Goal: Information Seeking & Learning: Learn about a topic

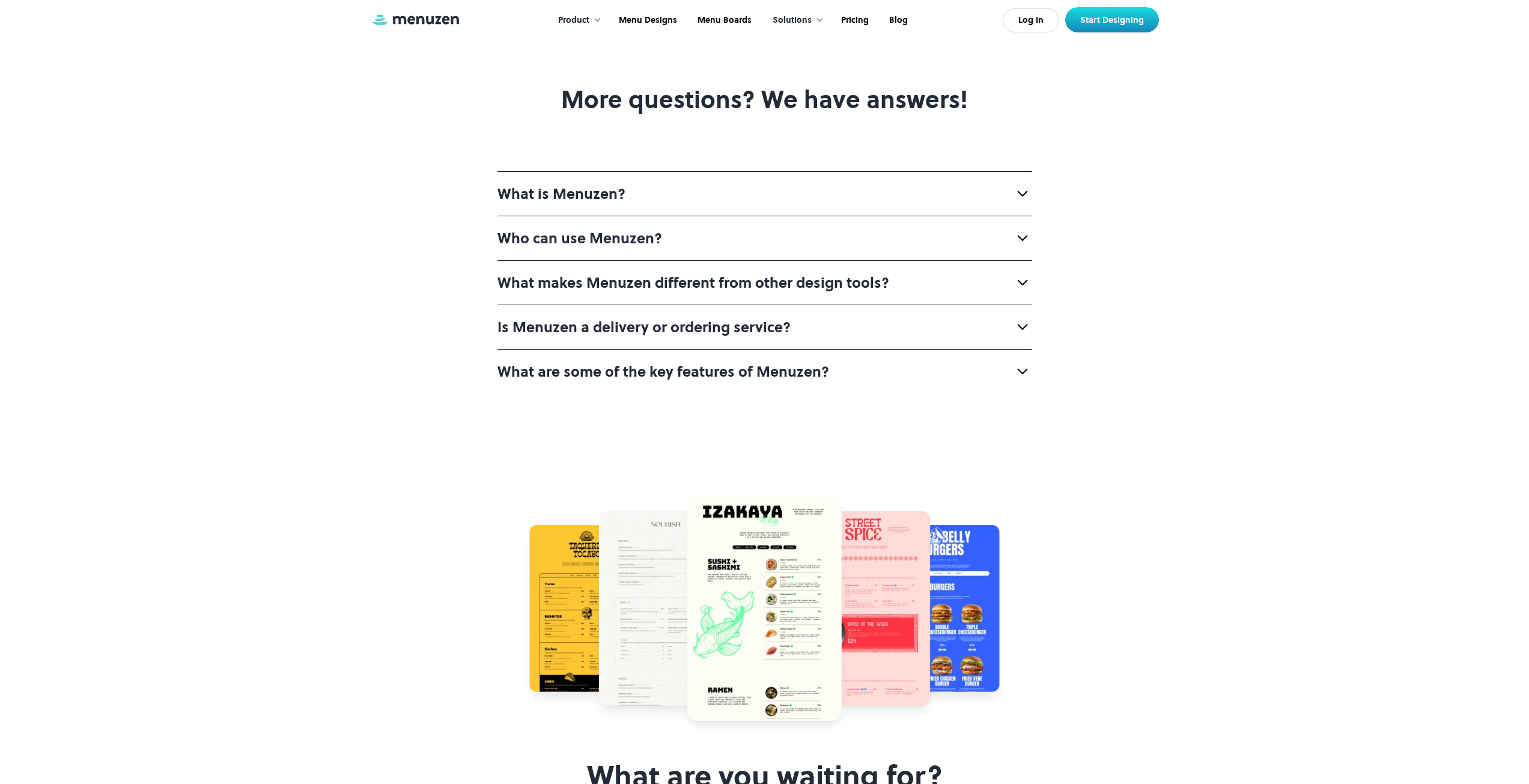
scroll to position [4659, 0]
click at [669, 215] on div "What is Menuzen?" at bounding box center [765, 192] width 534 height 45
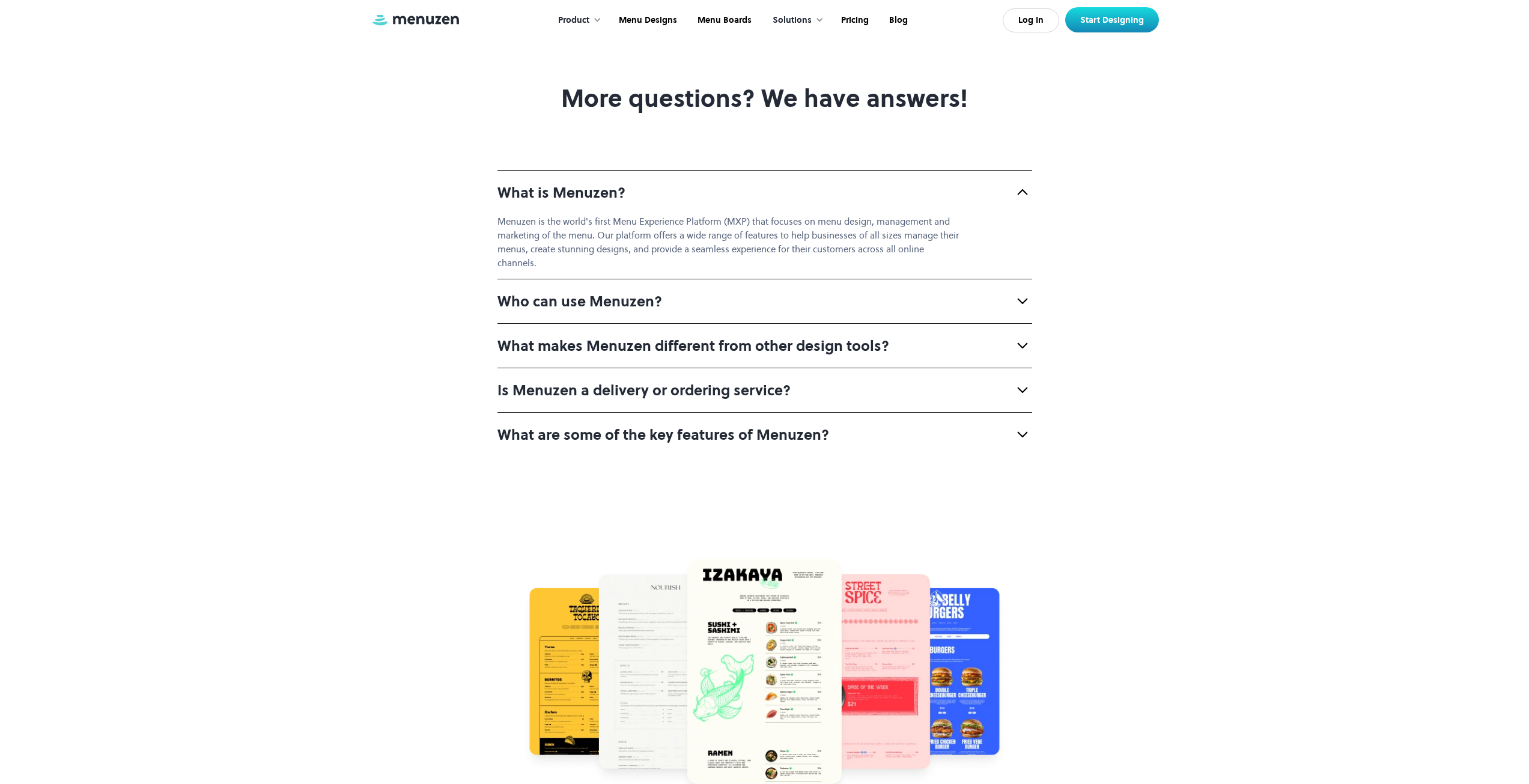
click at [669, 215] on div "What is Menuzen?" at bounding box center [765, 192] width 534 height 45
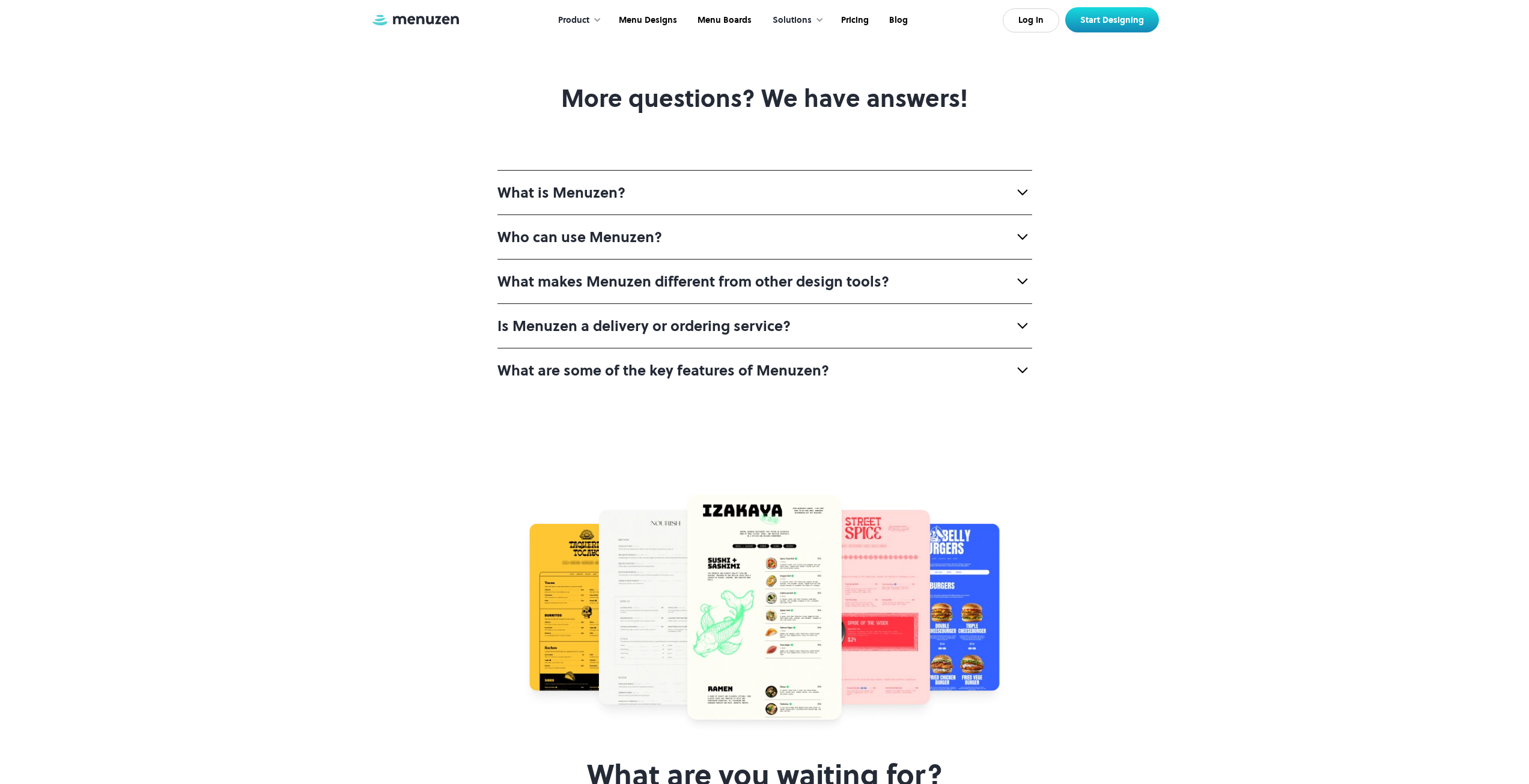
click at [641, 247] on strong "Who can use Menuzen?" at bounding box center [580, 237] width 164 height 20
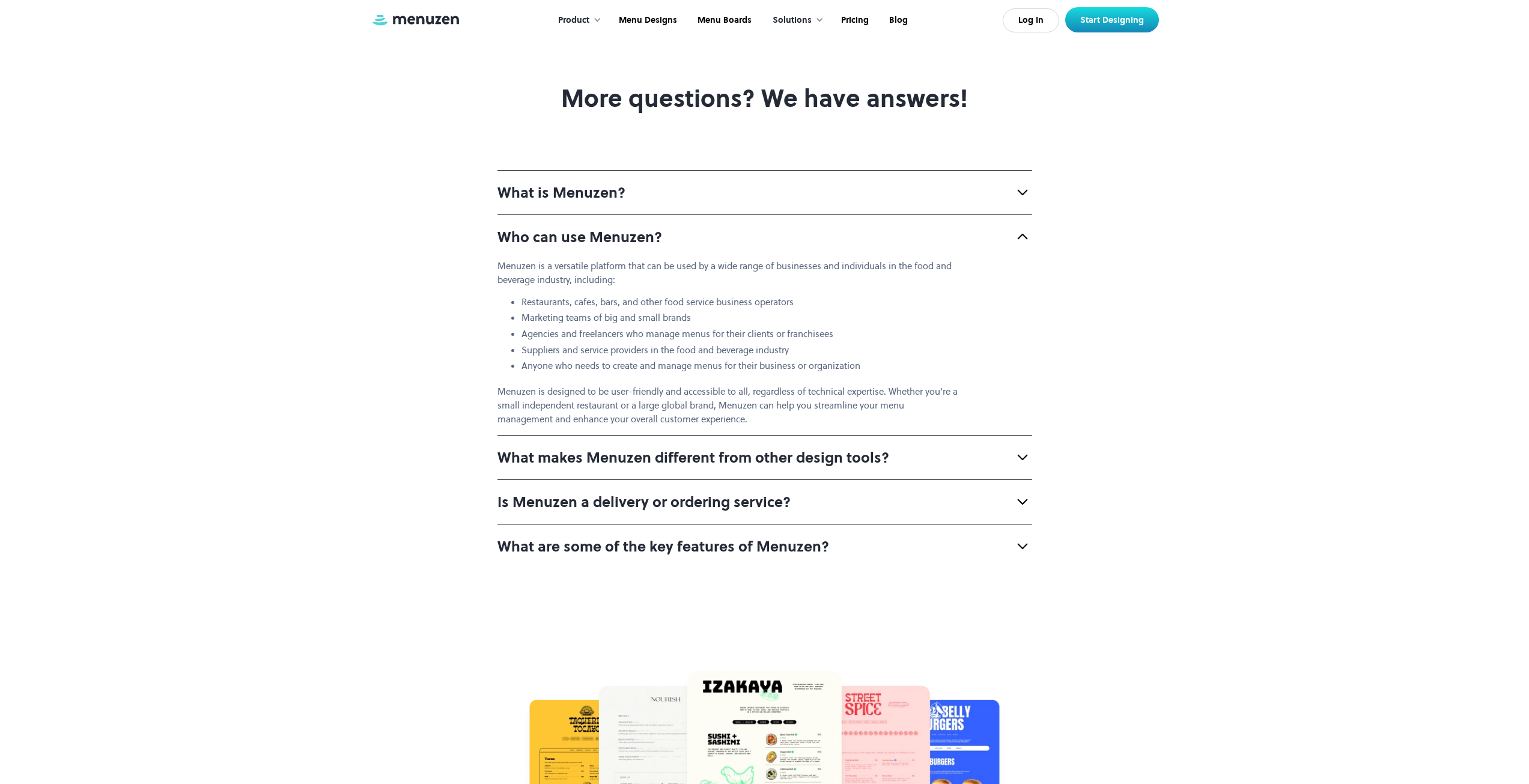
click at [641, 247] on strong "Who can use Menuzen?" at bounding box center [580, 237] width 164 height 20
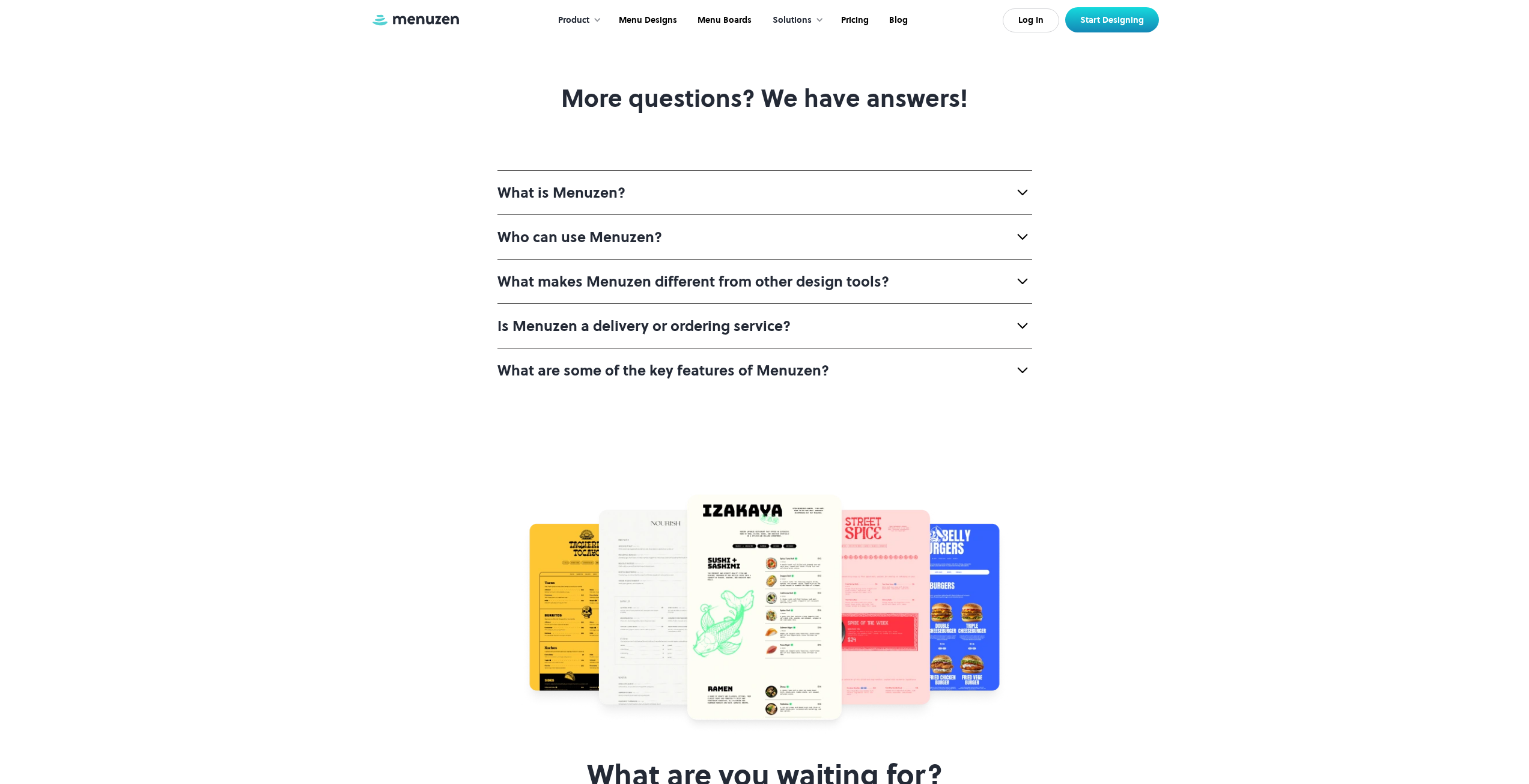
click at [633, 291] on strong "What makes Menuzen different from other design tools?" at bounding box center [693, 281] width 392 height 20
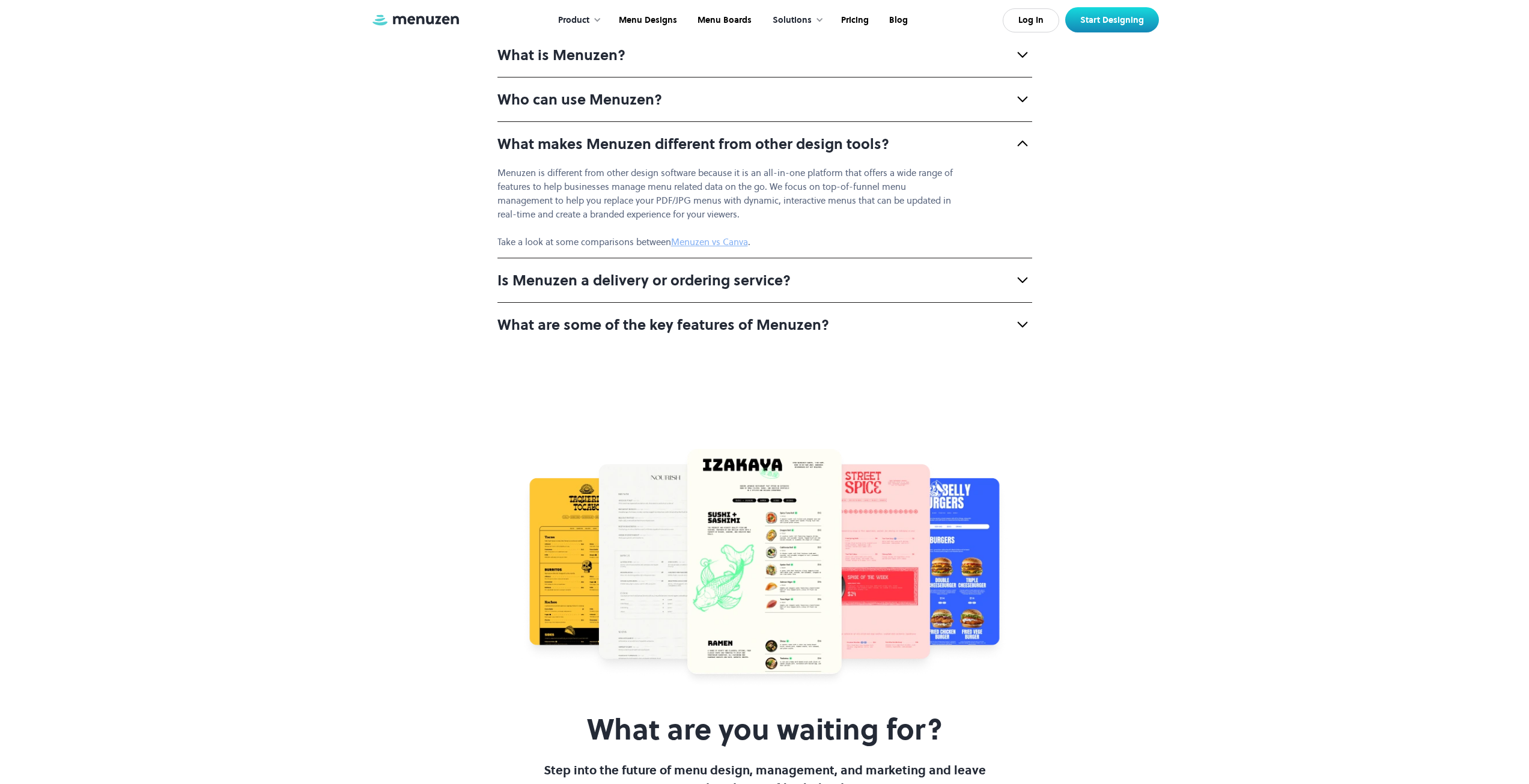
scroll to position [4798, 0]
click at [637, 289] on strong "Is Menuzen a delivery or ordering service?" at bounding box center [644, 279] width 293 height 20
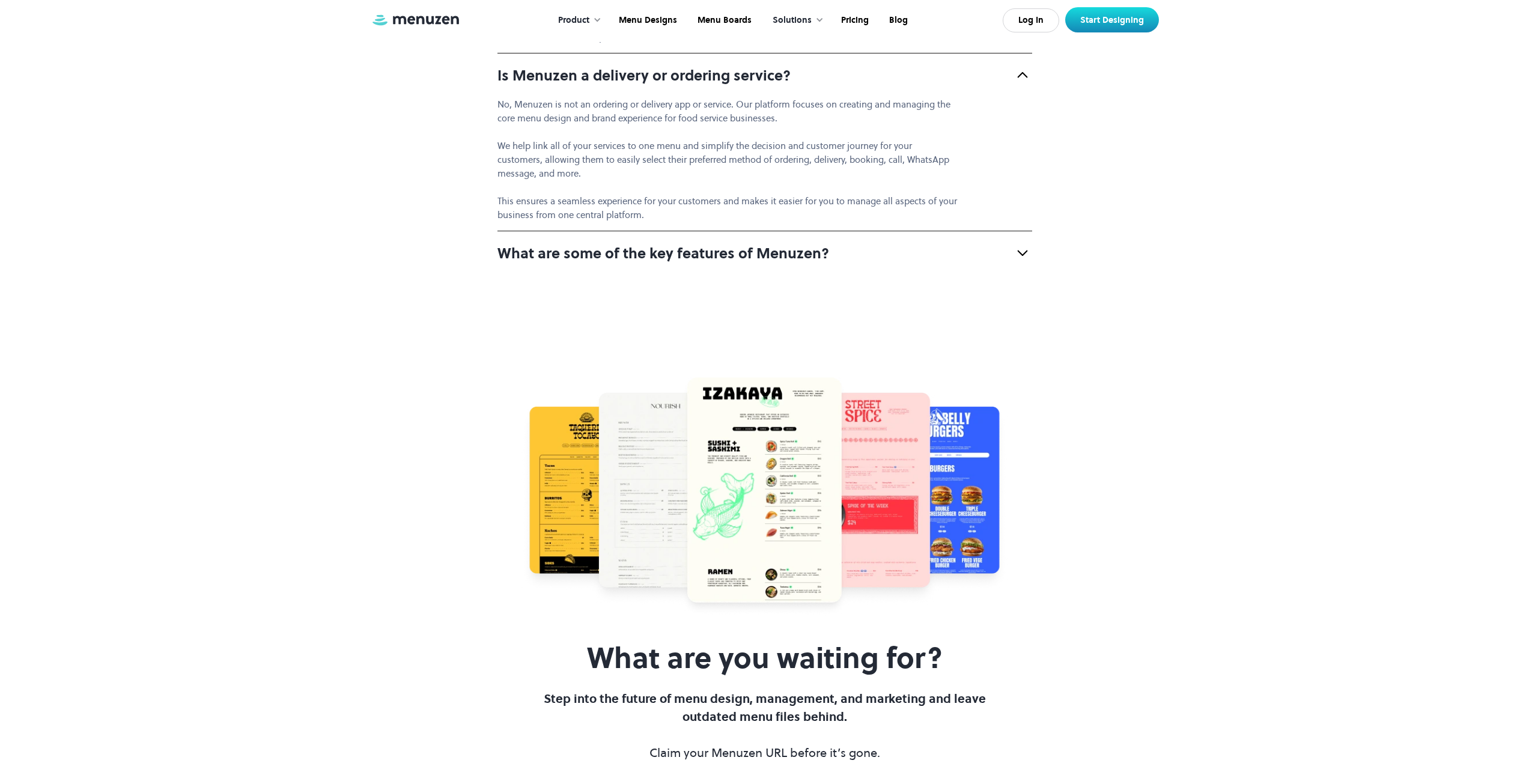
scroll to position [5005, 0]
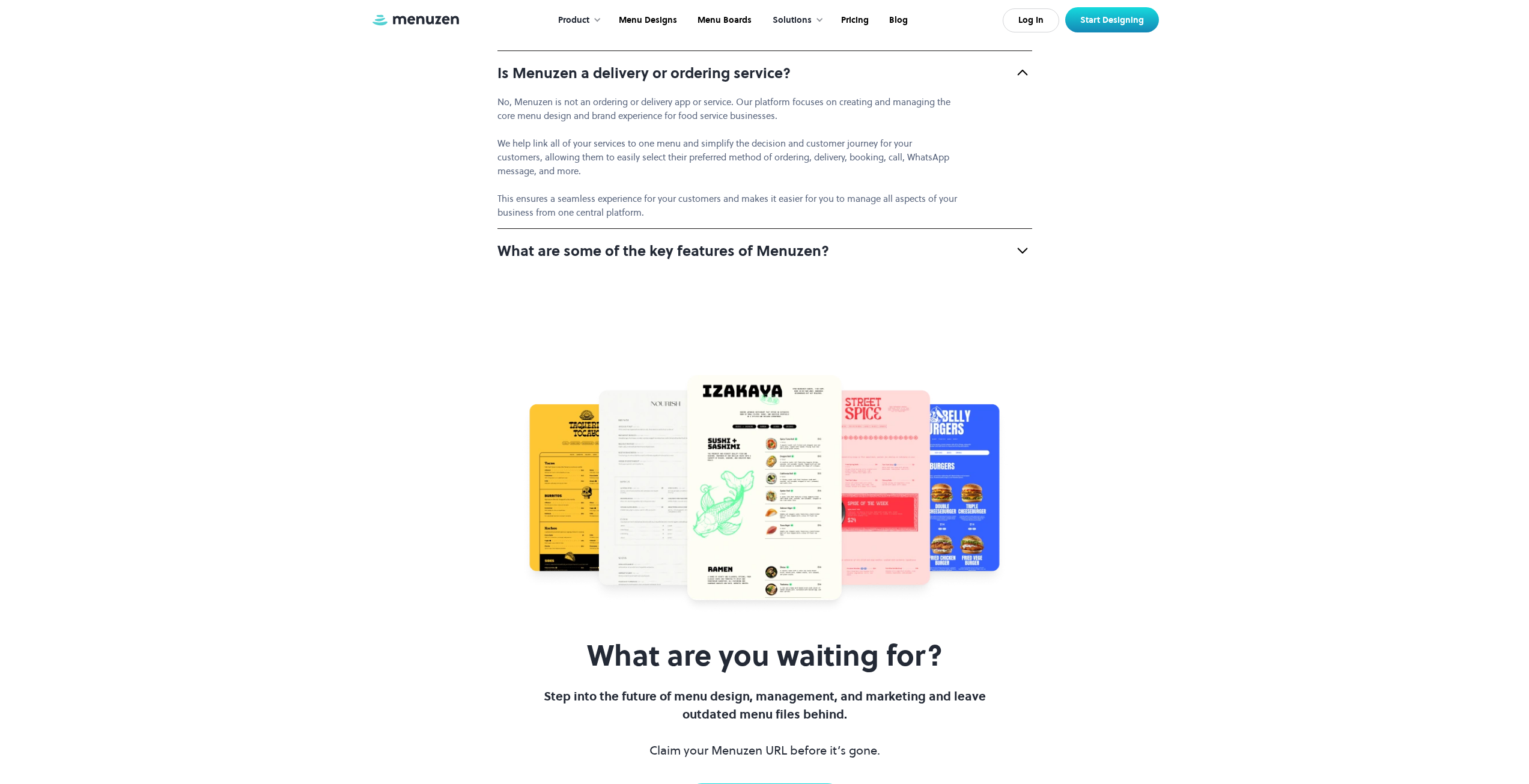
click at [625, 261] on strong "What are some of the key features of Menuzen?" at bounding box center [663, 251] width 332 height 20
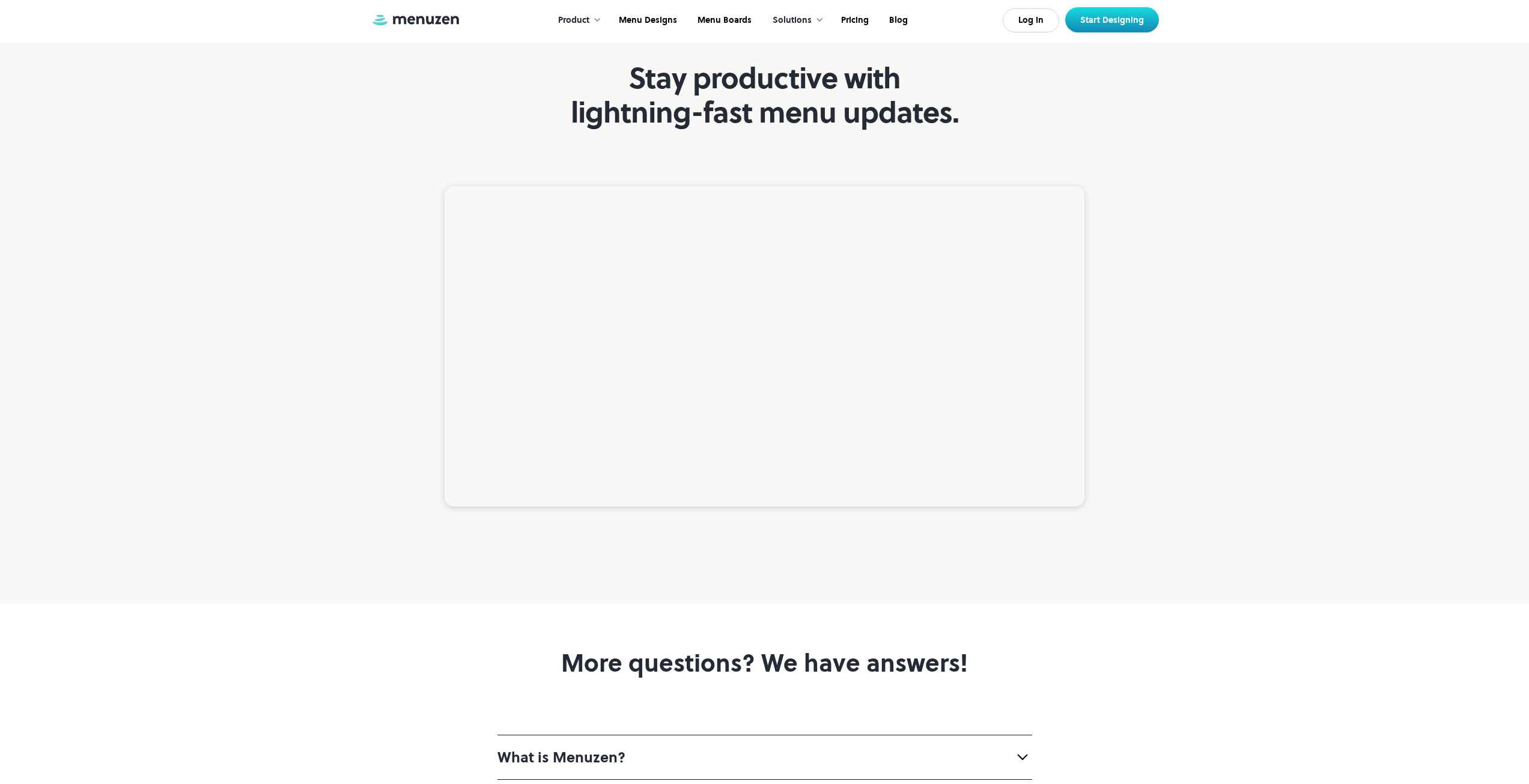
scroll to position [4082, 0]
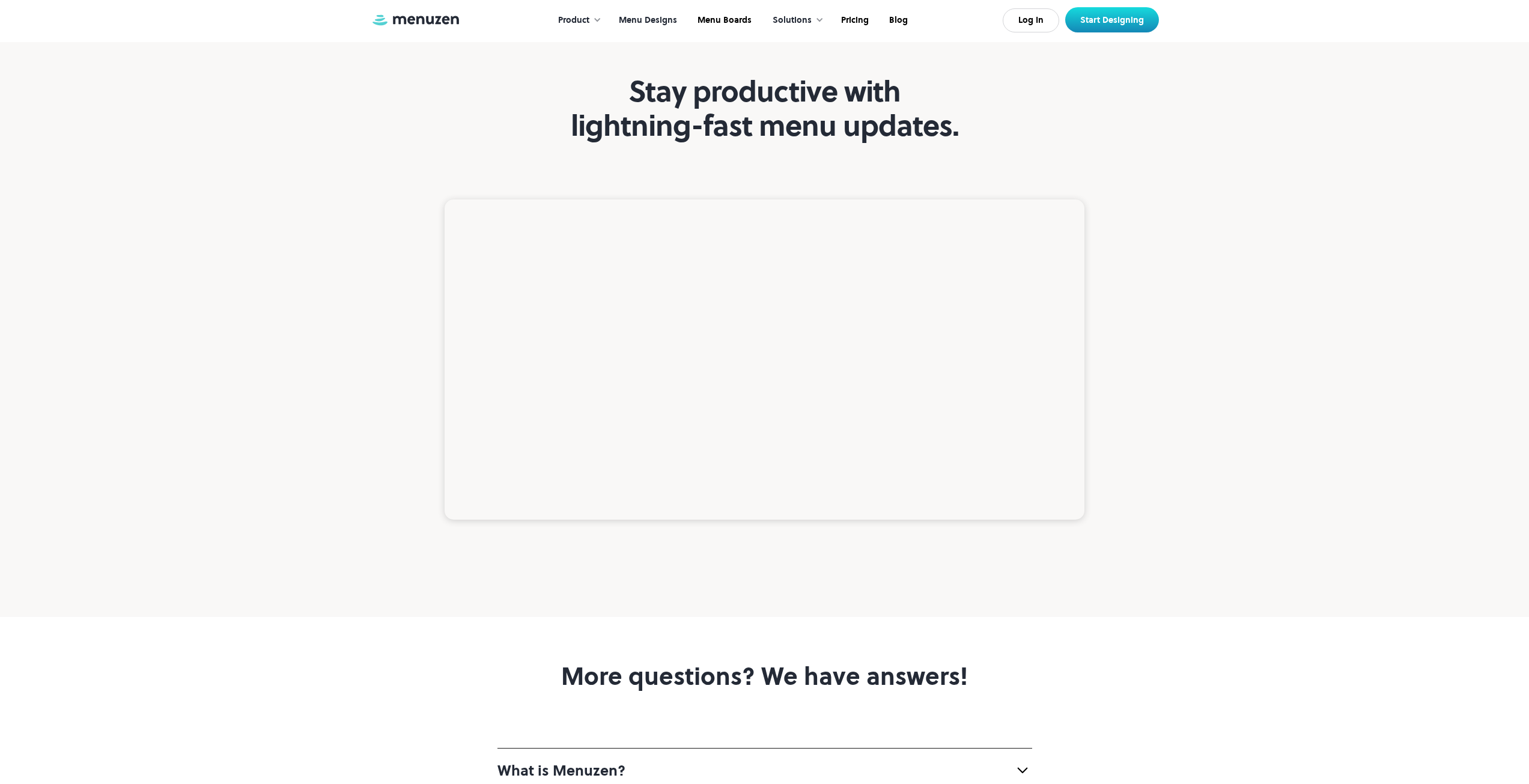
click at [661, 20] on link "Menu Designs" at bounding box center [646, 21] width 79 height 38
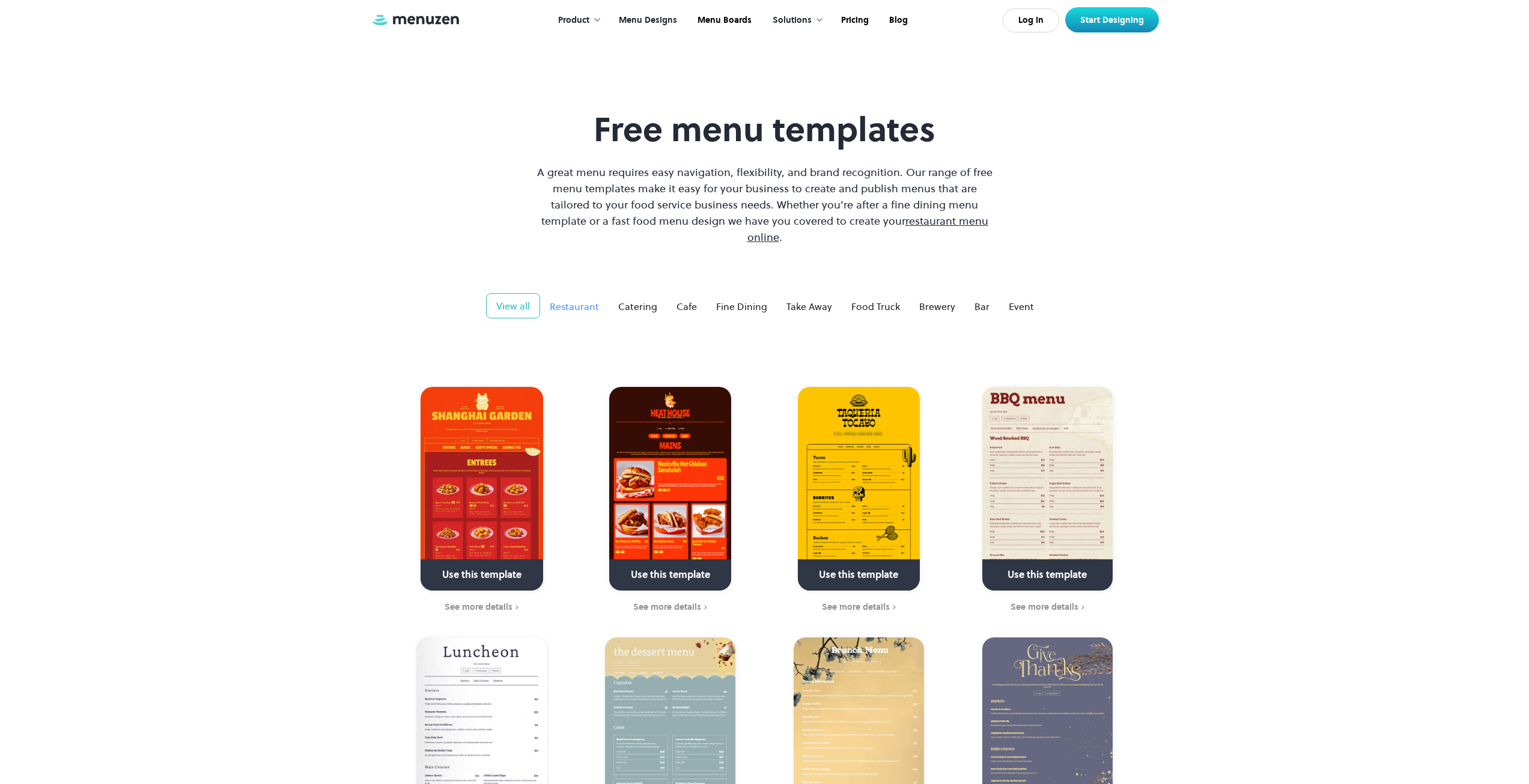
click at [582, 299] on div "Restaurant" at bounding box center [575, 306] width 50 height 14
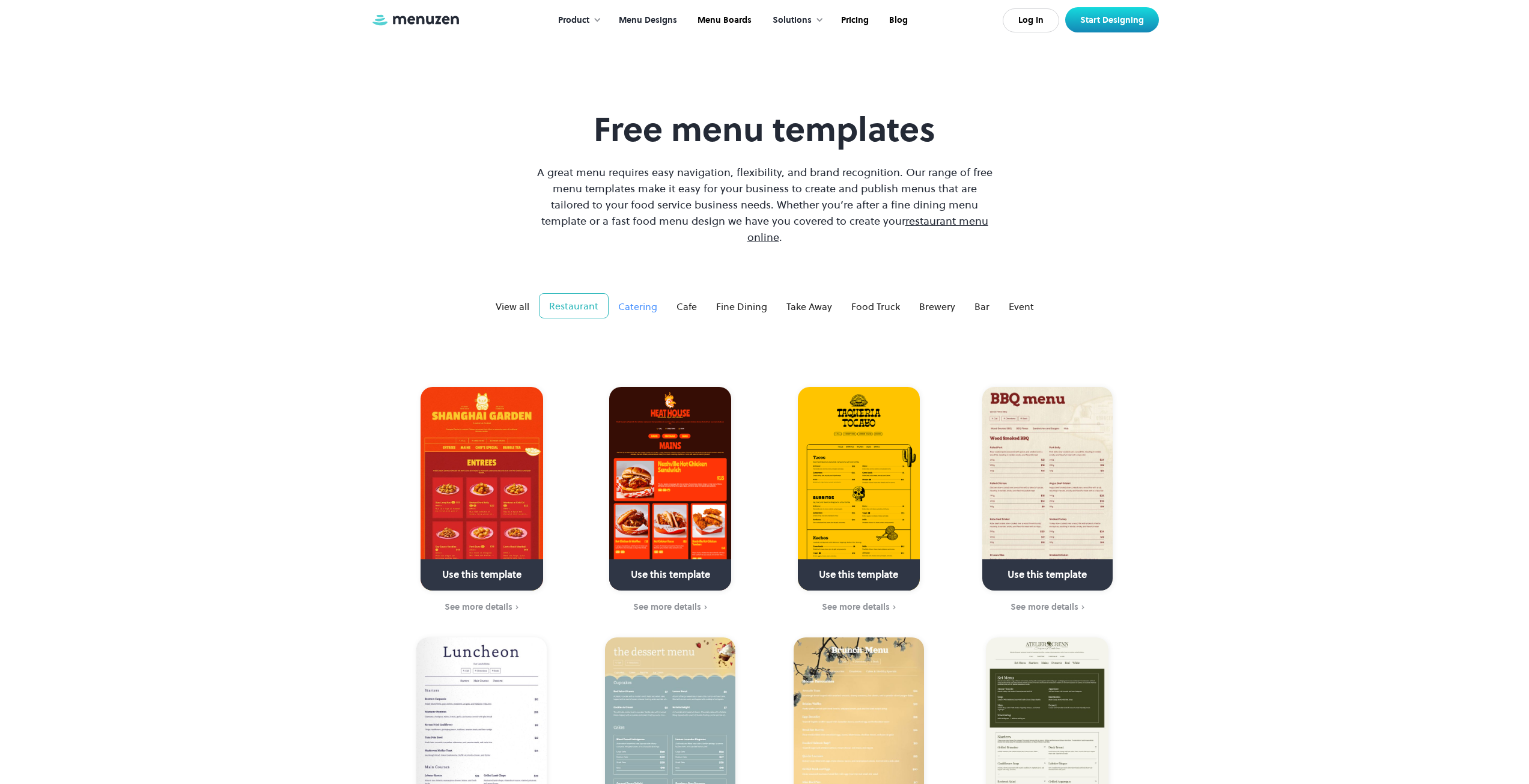
click at [622, 299] on div "Catering" at bounding box center [637, 306] width 39 height 14
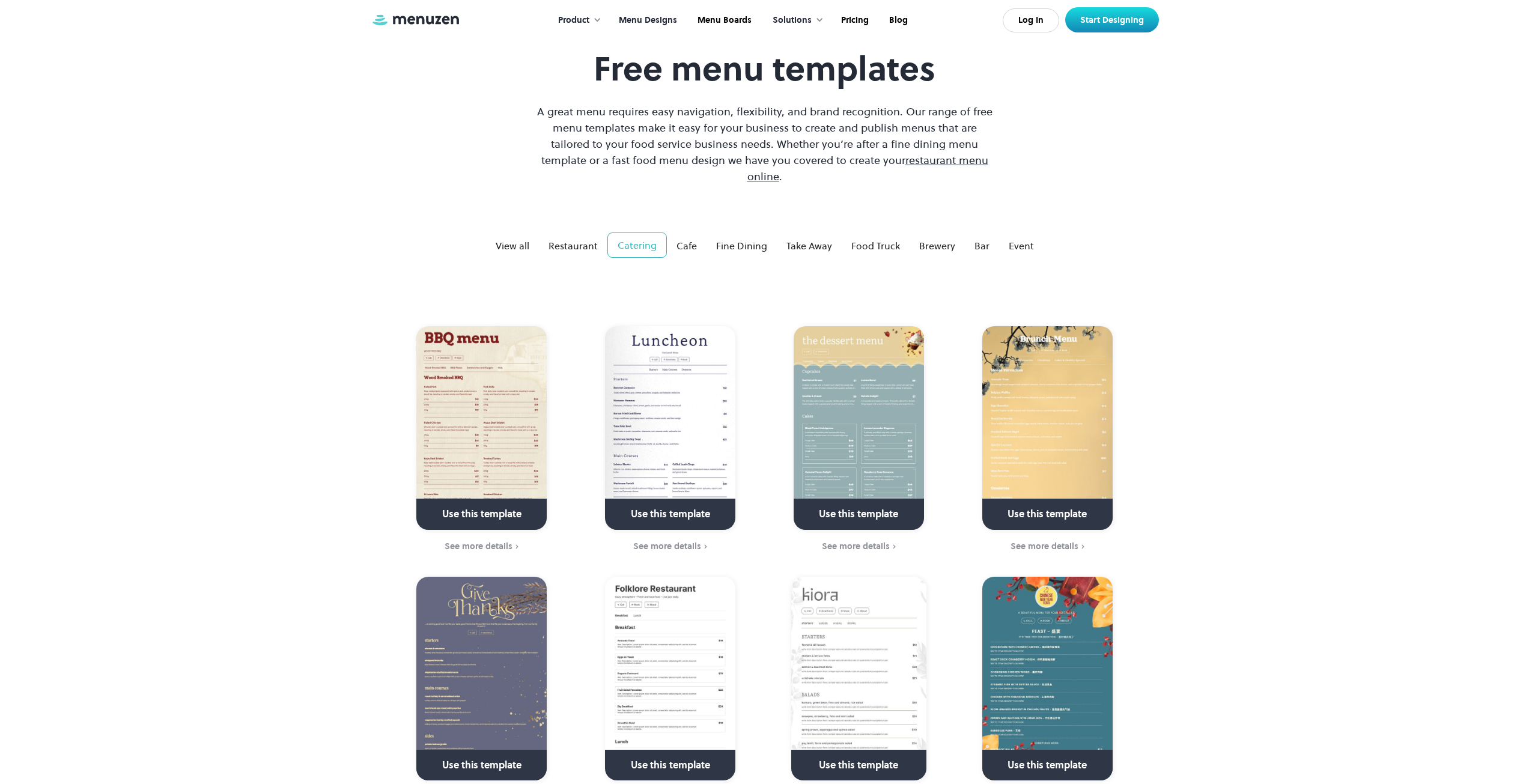
scroll to position [25, 0]
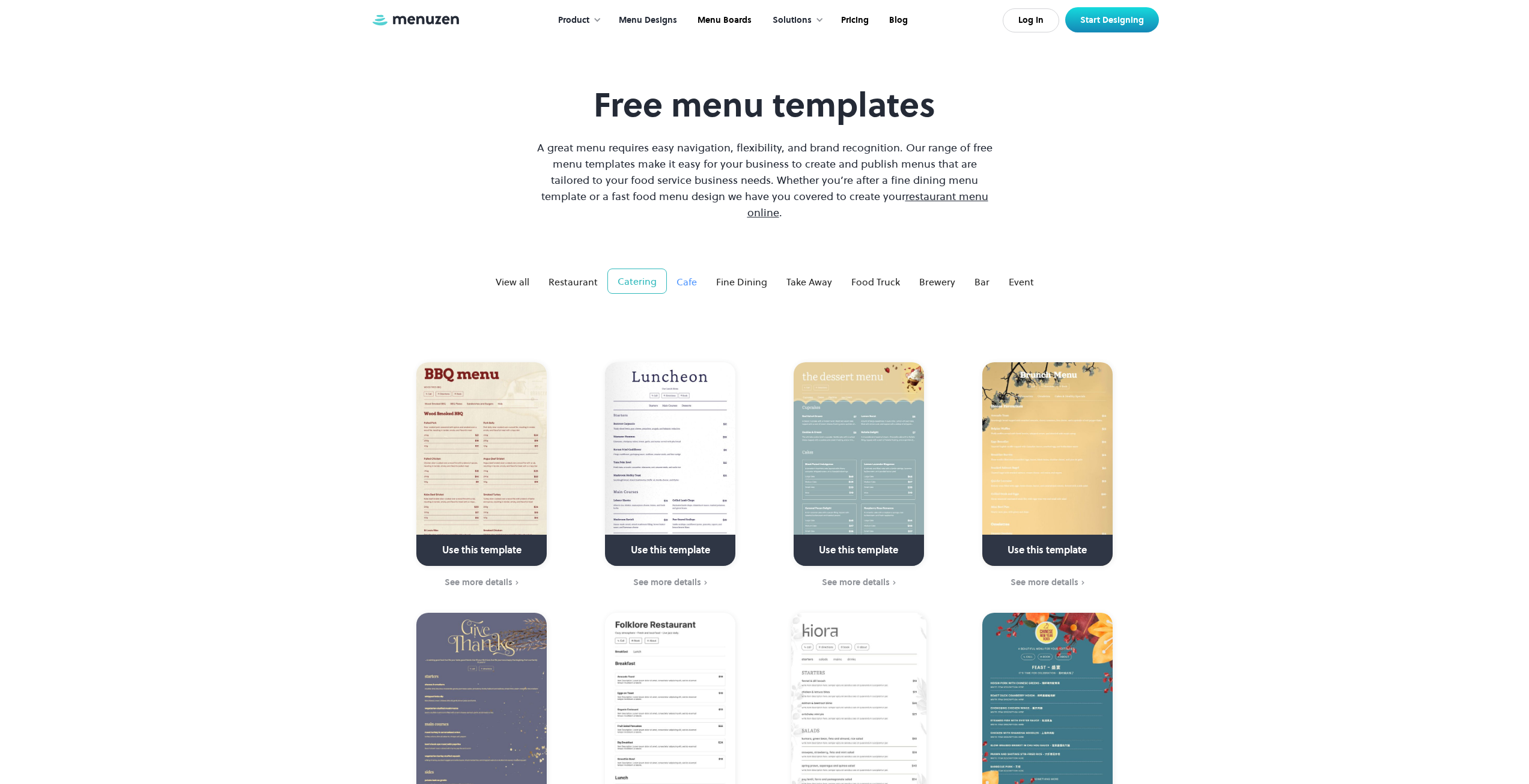
click at [677, 274] on link "Cafe" at bounding box center [687, 282] width 40 height 24
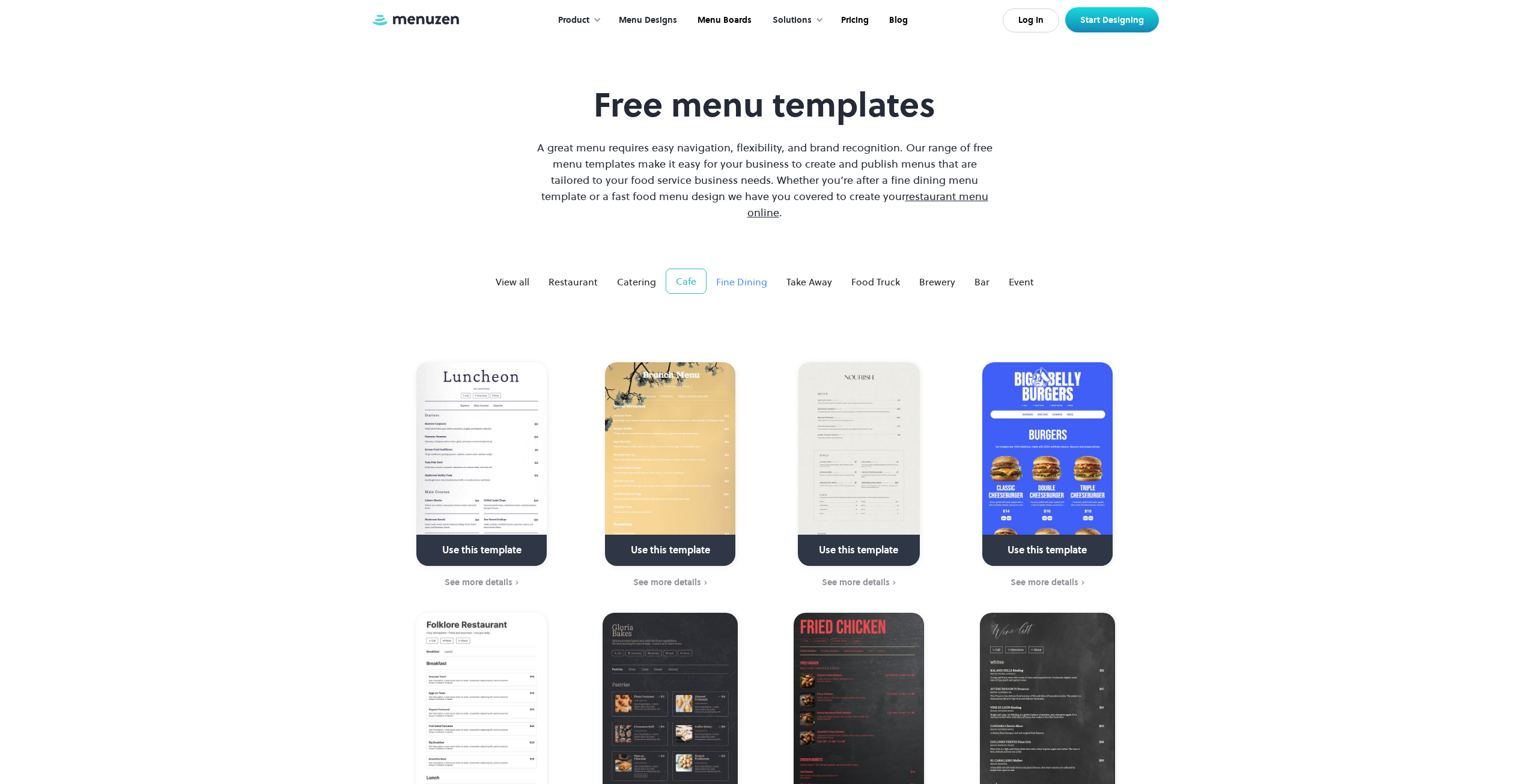
click at [748, 274] on div "Fine Dining" at bounding box center [741, 281] width 51 height 14
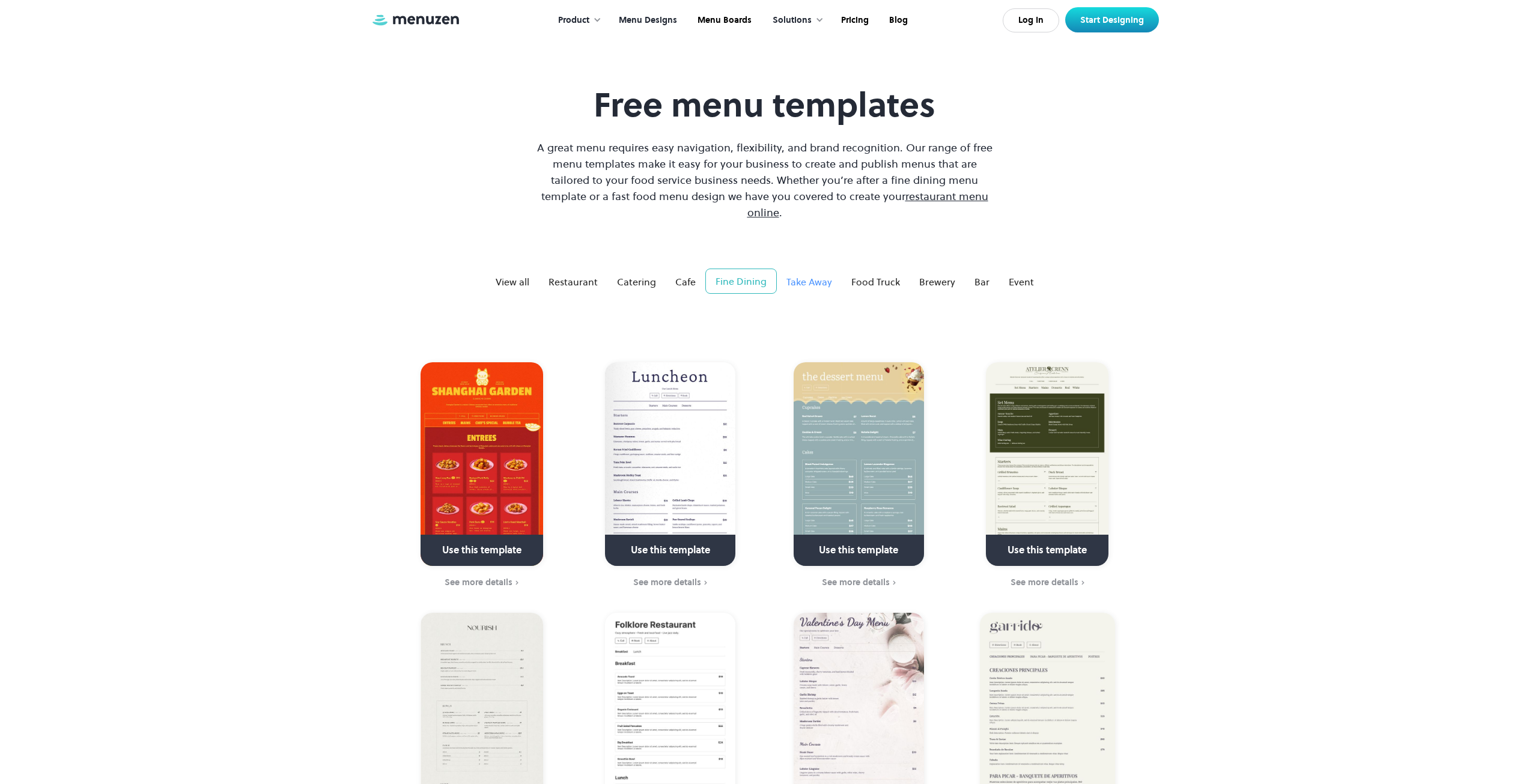
click at [795, 274] on div "Take Away" at bounding box center [810, 281] width 45 height 14
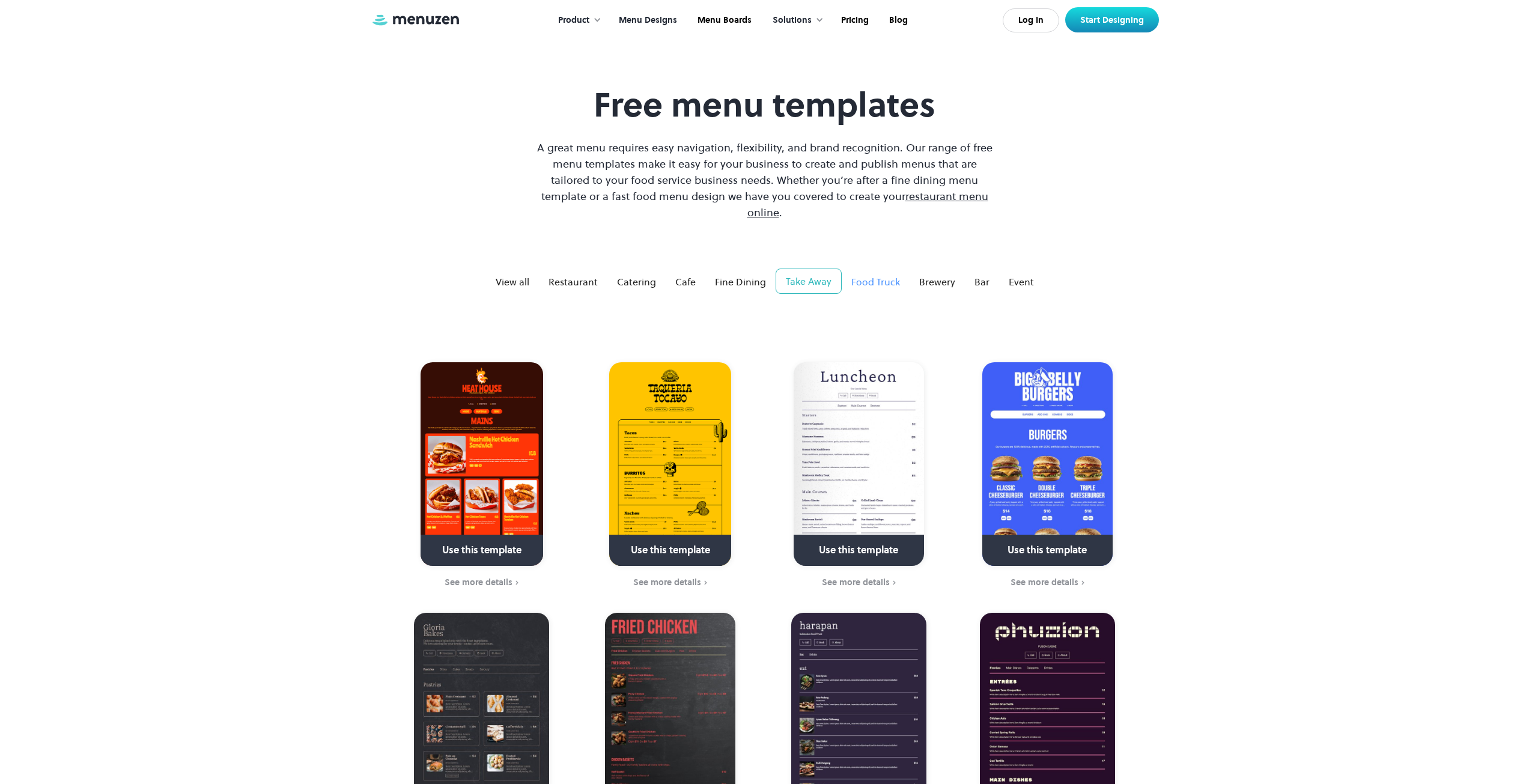
click at [873, 274] on div "Food Truck" at bounding box center [875, 281] width 49 height 14
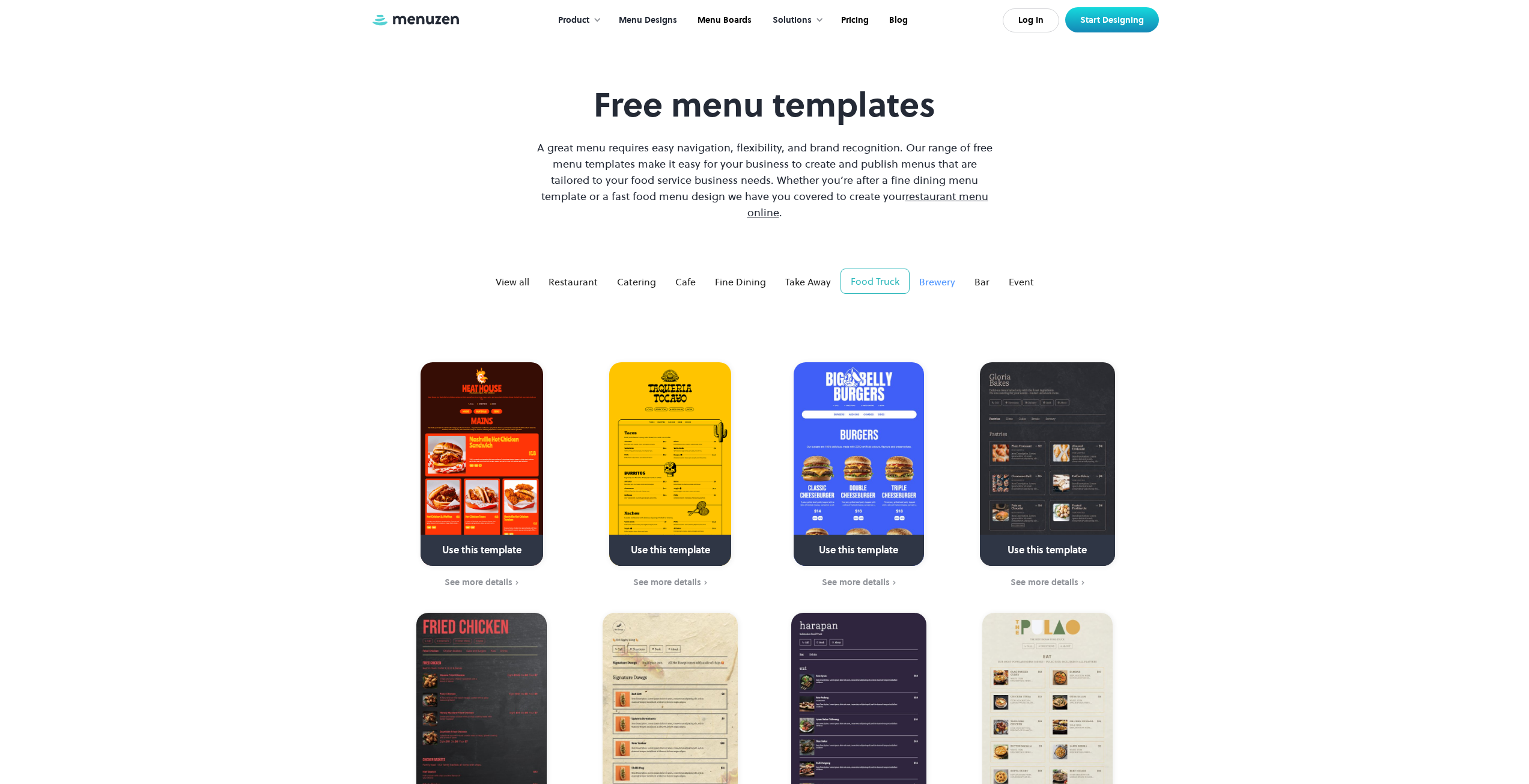
click at [936, 274] on div "Brewery" at bounding box center [937, 281] width 36 height 14
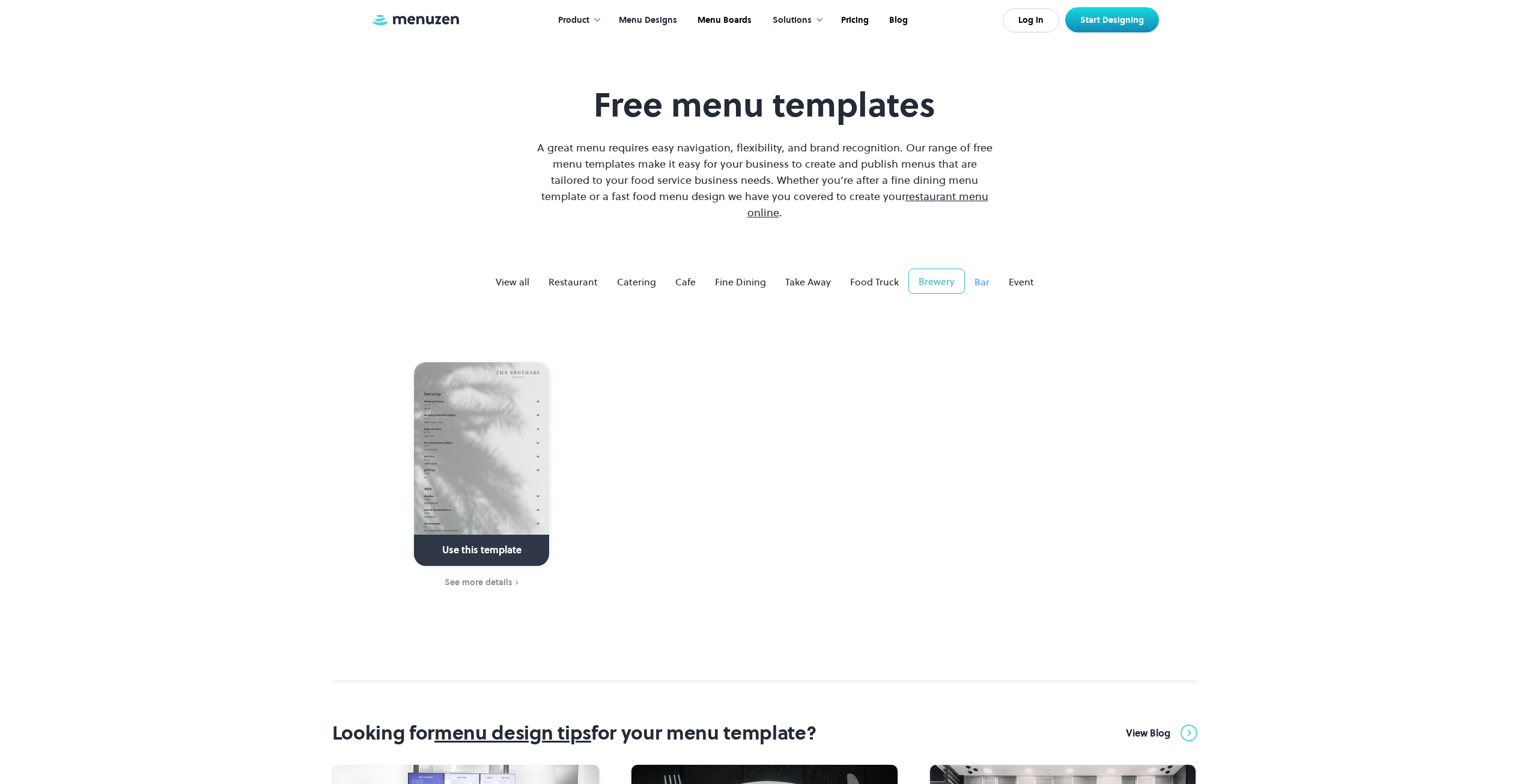
click at [970, 270] on link "Bar" at bounding box center [982, 282] width 34 height 24
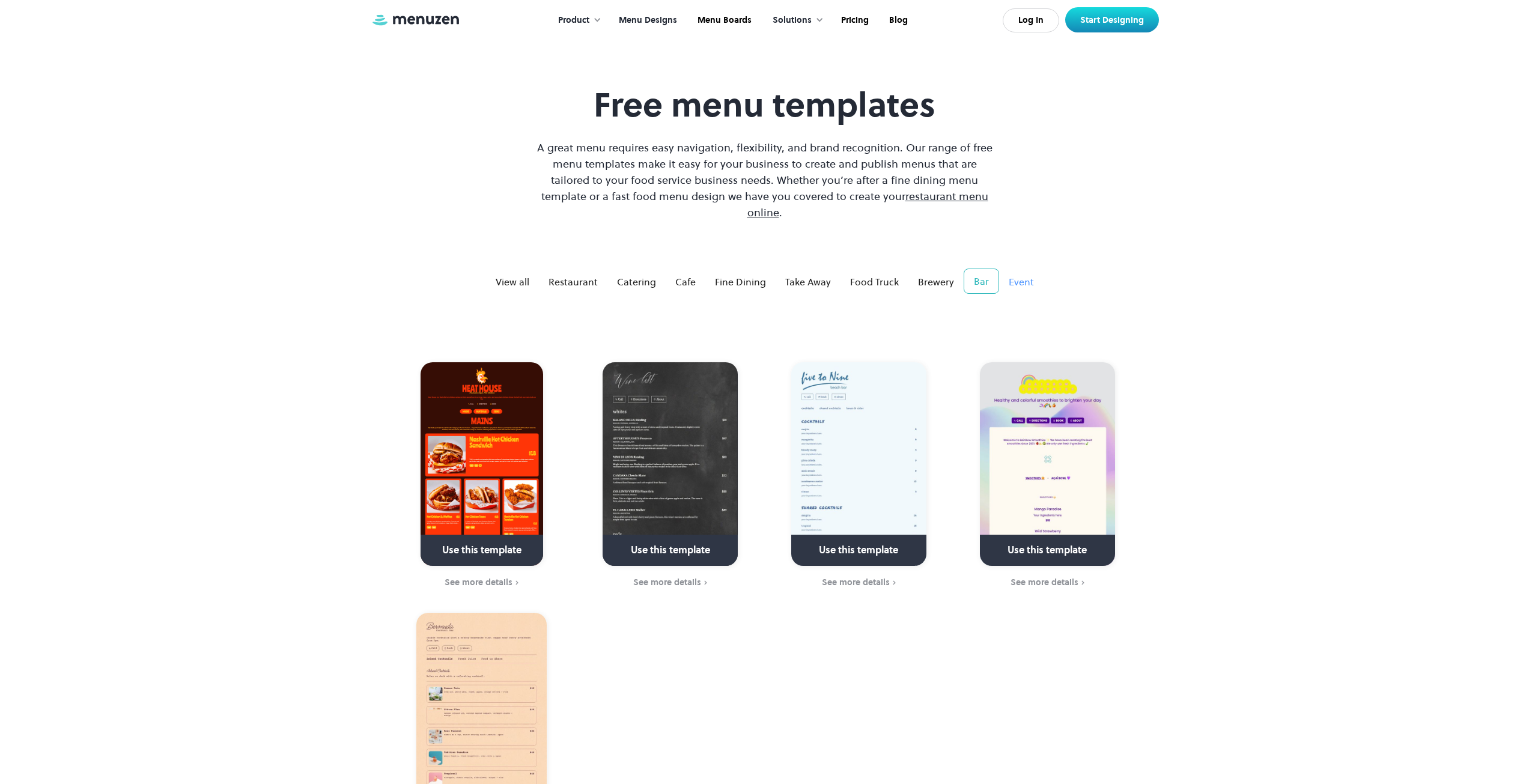
click at [1019, 274] on div "Event" at bounding box center [1021, 281] width 26 height 14
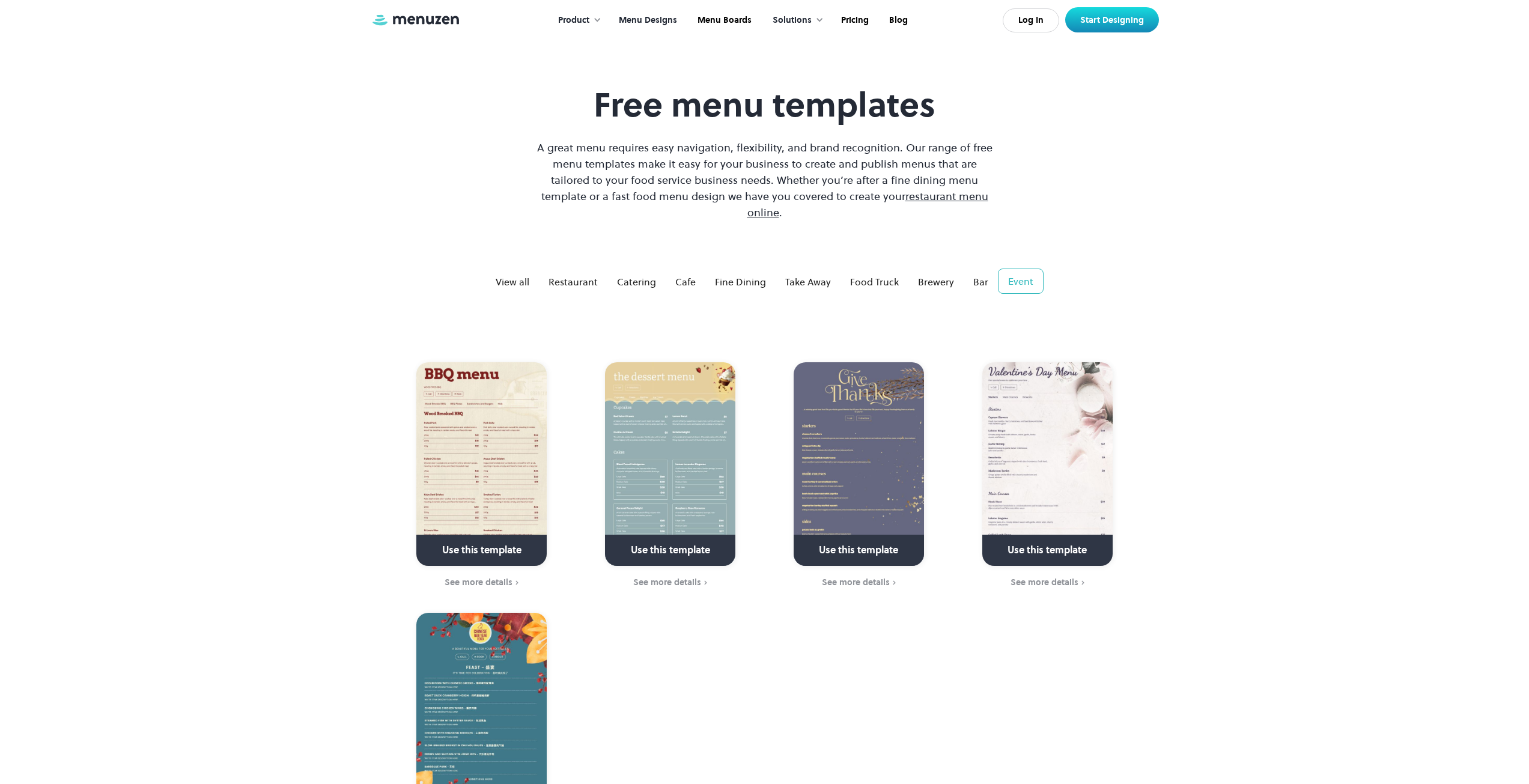
scroll to position [0, 0]
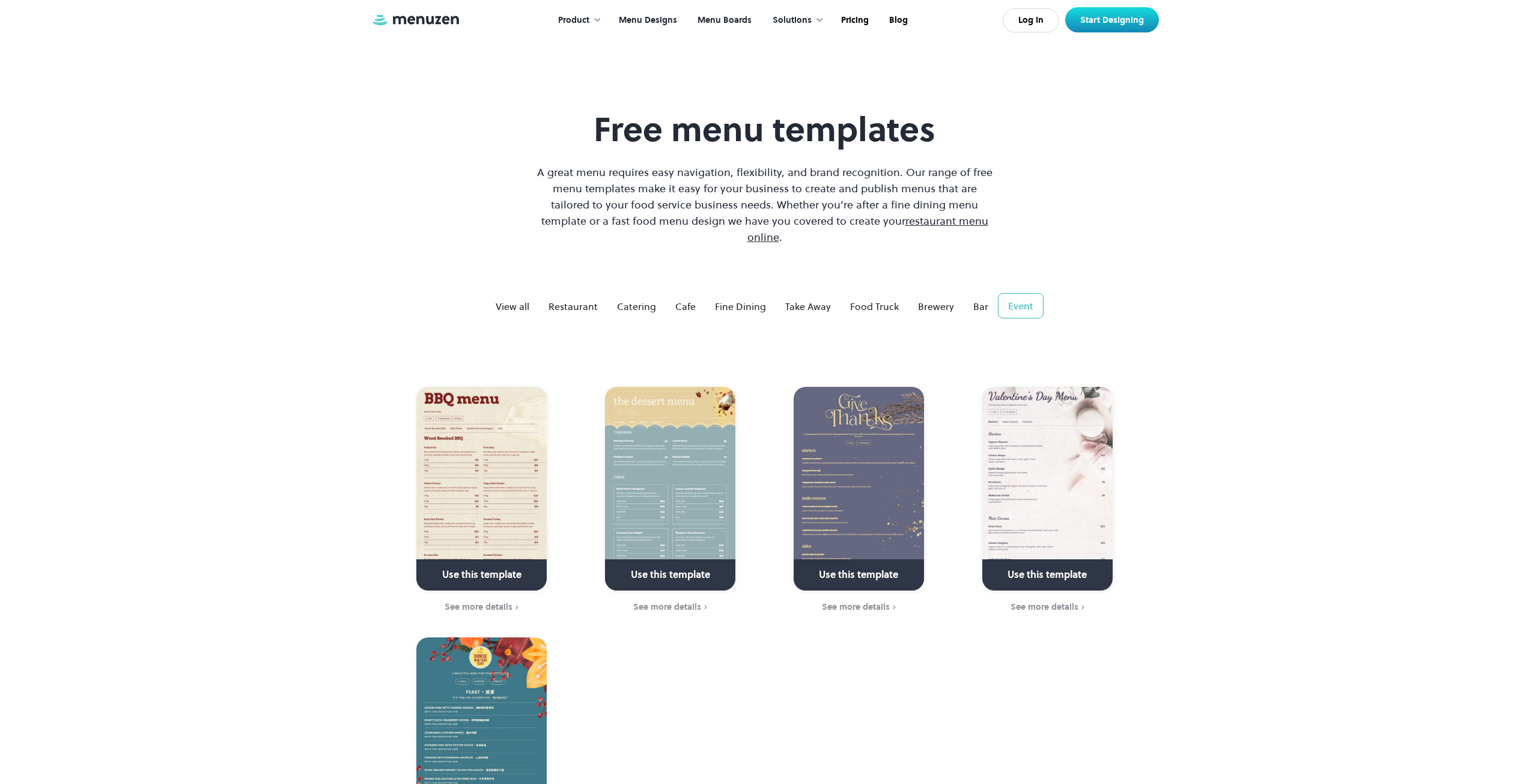
click at [724, 21] on link "Menu Boards" at bounding box center [723, 21] width 74 height 38
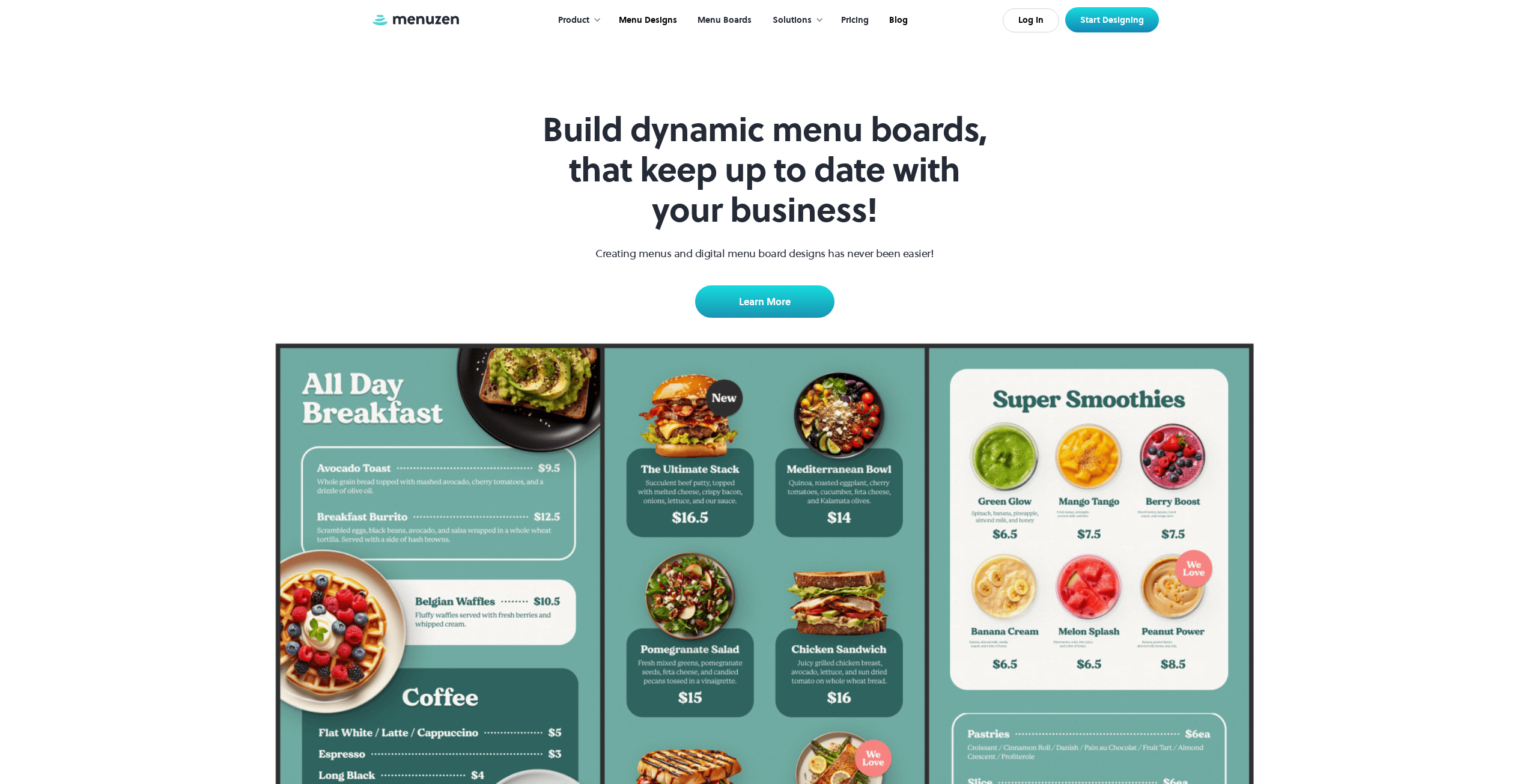
click at [869, 14] on link "Pricing" at bounding box center [854, 21] width 48 height 38
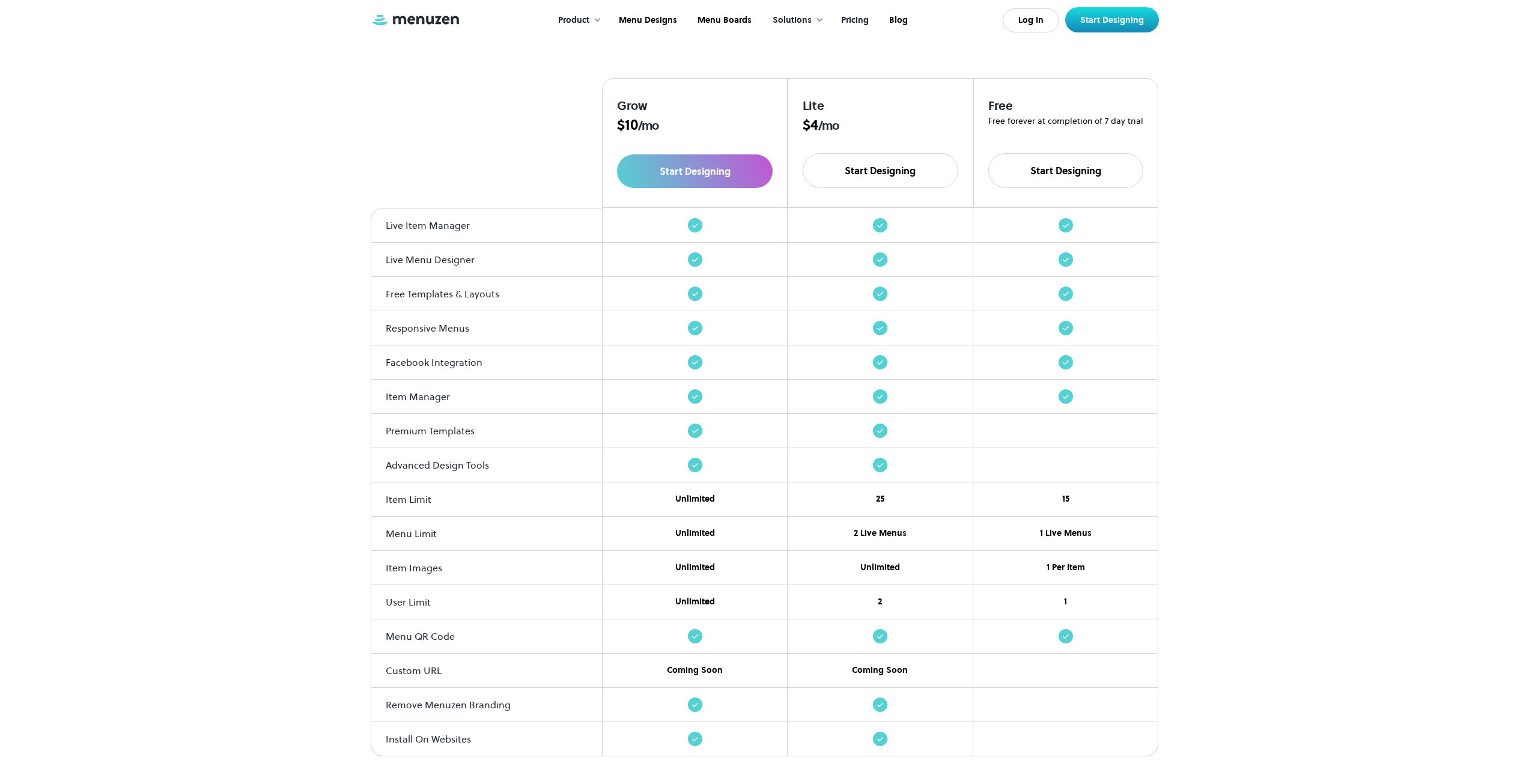
scroll to position [1082, 0]
drag, startPoint x: 385, startPoint y: 668, endPoint x: 471, endPoint y: 677, distance: 86.5
click at [471, 677] on div "Custom URL" at bounding box center [487, 670] width 203 height 14
drag, startPoint x: 471, startPoint y: 677, endPoint x: 337, endPoint y: 687, distance: 134.4
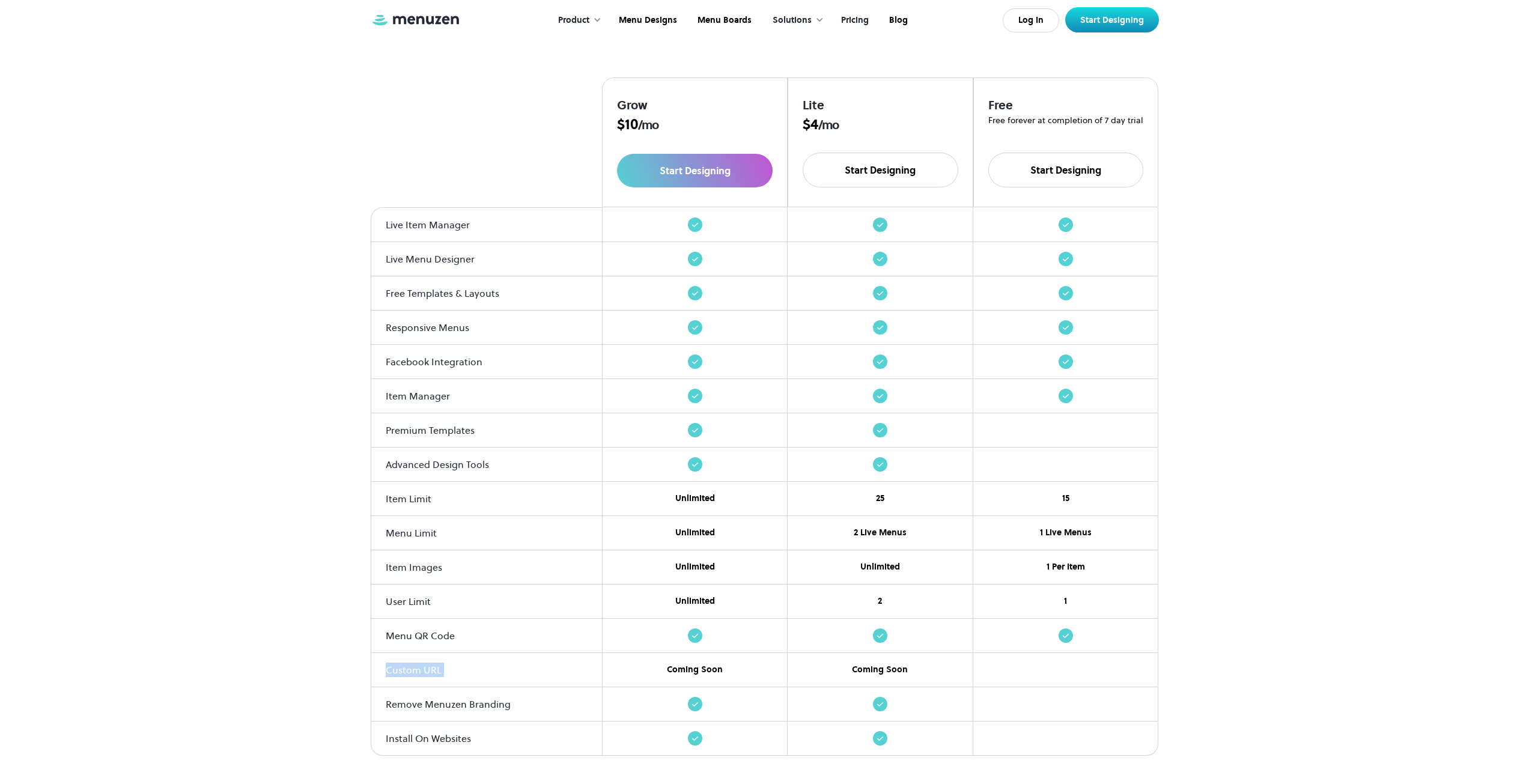
click at [337, 687] on div "Compare Plans Start your free 7 day trial today. Grow $ 10 /mo Start Designing …" at bounding box center [764, 364] width 1505 height 783
drag, startPoint x: 398, startPoint y: 695, endPoint x: 536, endPoint y: 707, distance: 138.5
click at [536, 707] on div "Remove Menuzen Branding" at bounding box center [486, 705] width 232 height 34
click at [536, 707] on div "Remove Menuzen Branding" at bounding box center [487, 704] width 203 height 14
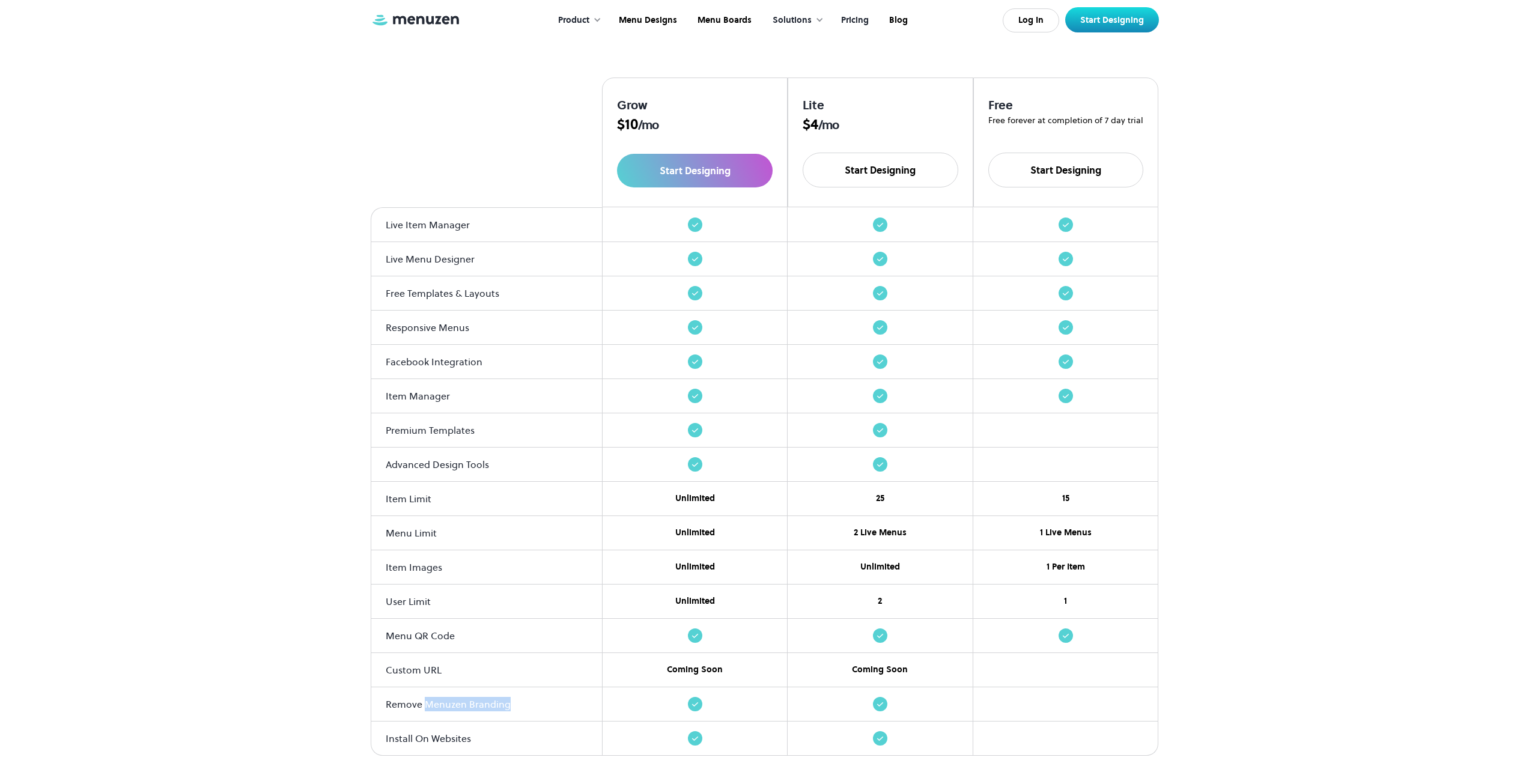
drag, startPoint x: 536, startPoint y: 707, endPoint x: 425, endPoint y: 716, distance: 111.4
click at [425, 716] on div "Remove Menuzen Branding" at bounding box center [486, 705] width 232 height 34
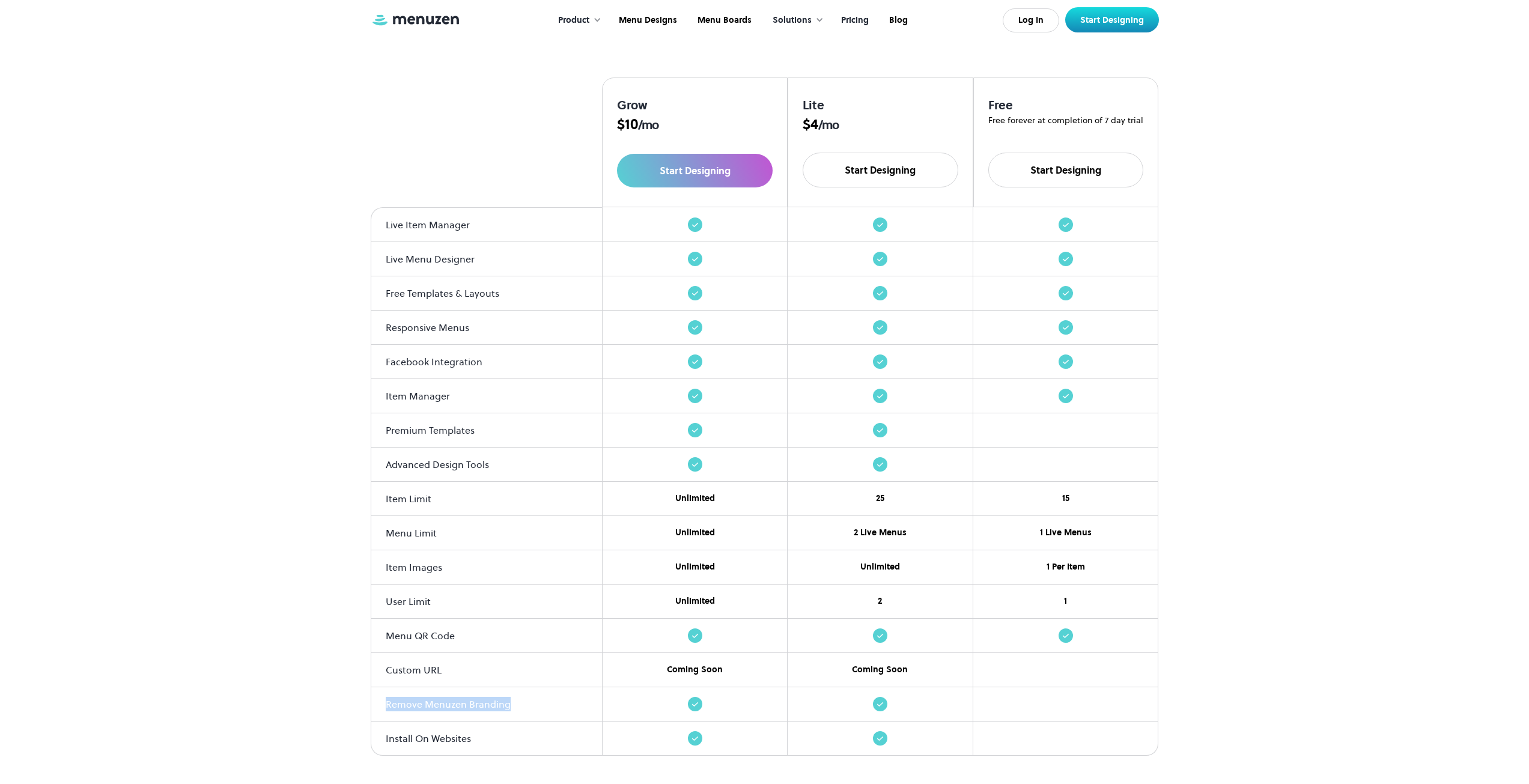
click at [425, 716] on div "Remove Menuzen Branding" at bounding box center [486, 705] width 232 height 34
click at [434, 735] on div "Install On Websites" at bounding box center [487, 739] width 203 height 14
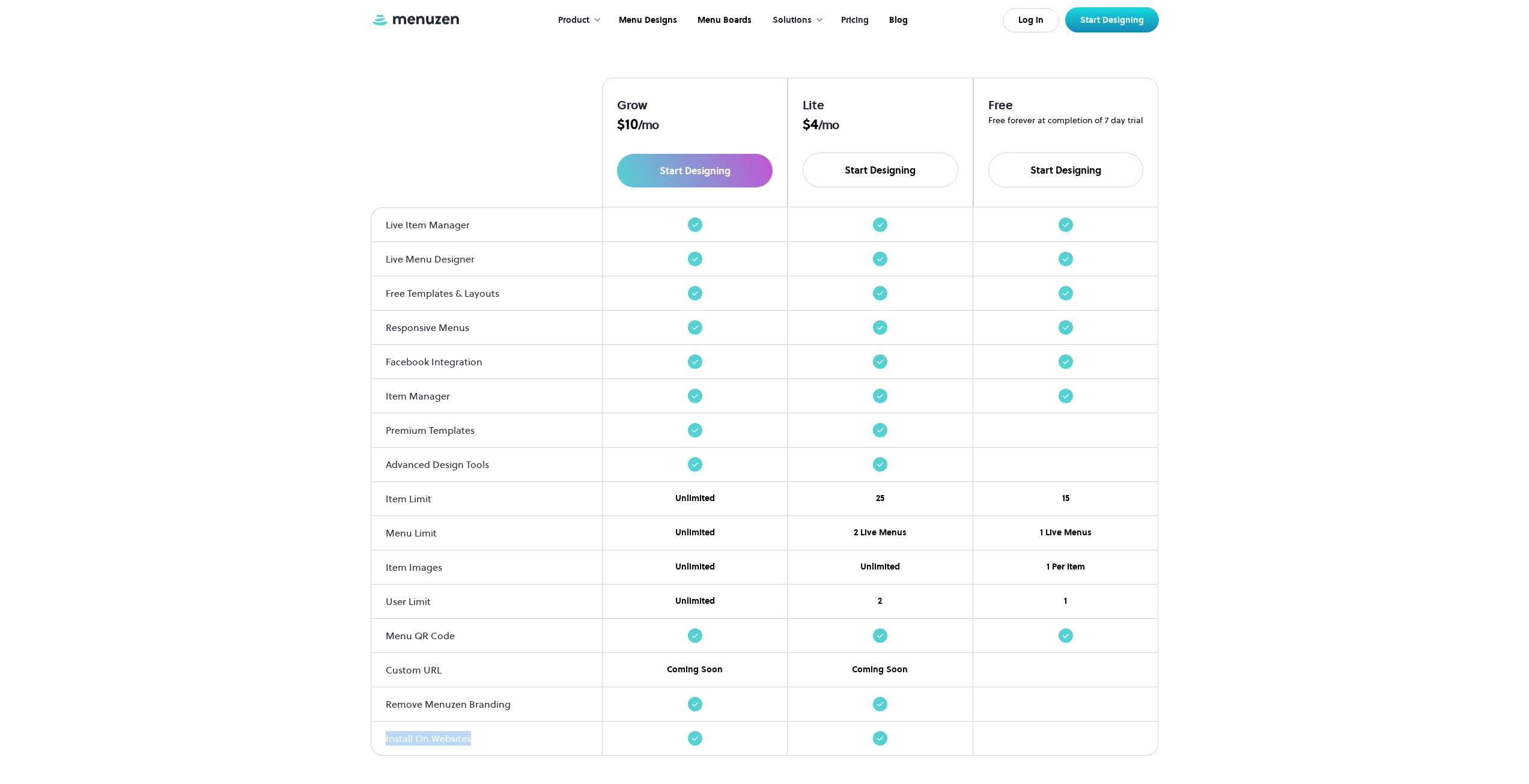
click at [434, 735] on div "Install On Websites" at bounding box center [487, 739] width 203 height 14
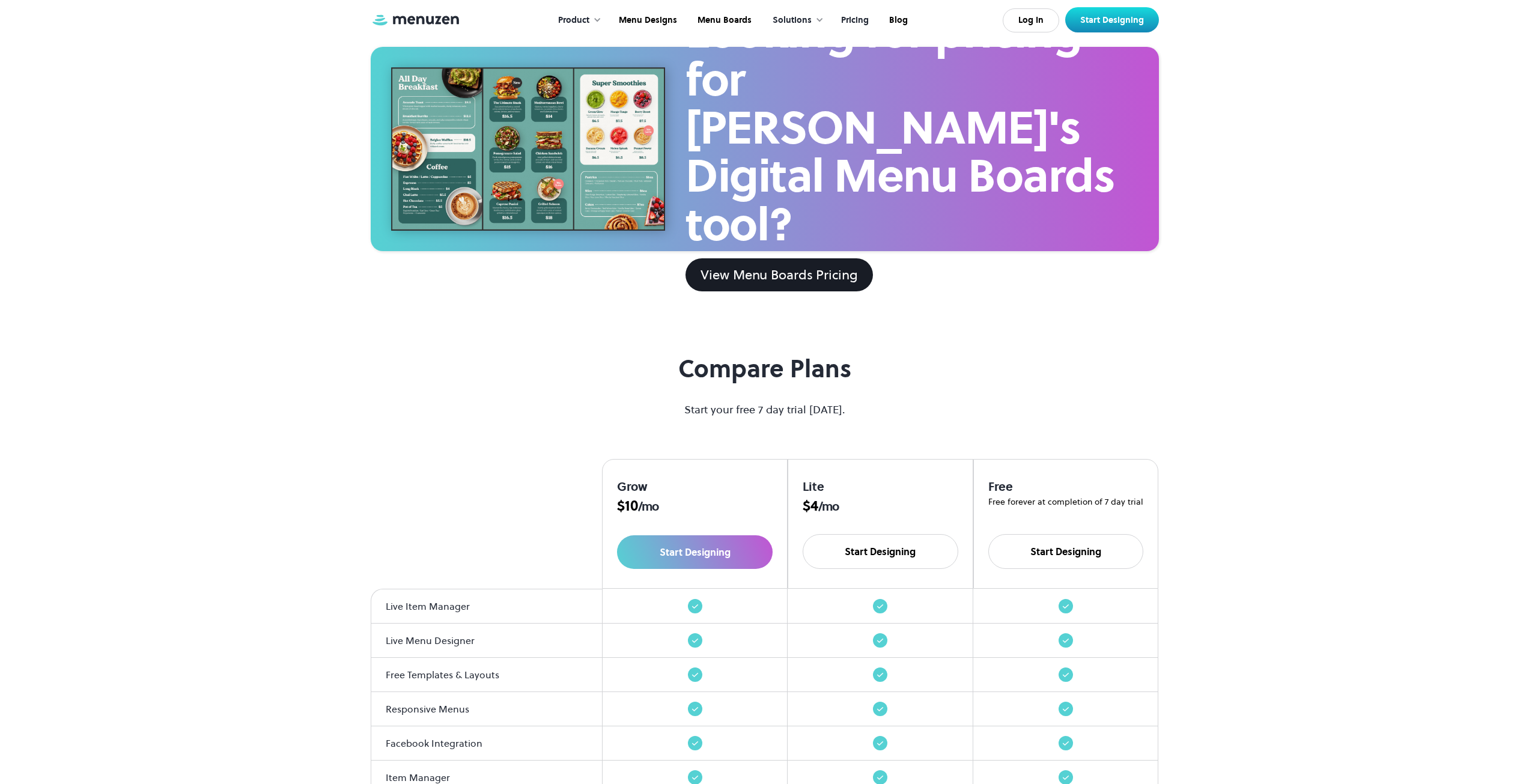
scroll to position [684, 0]
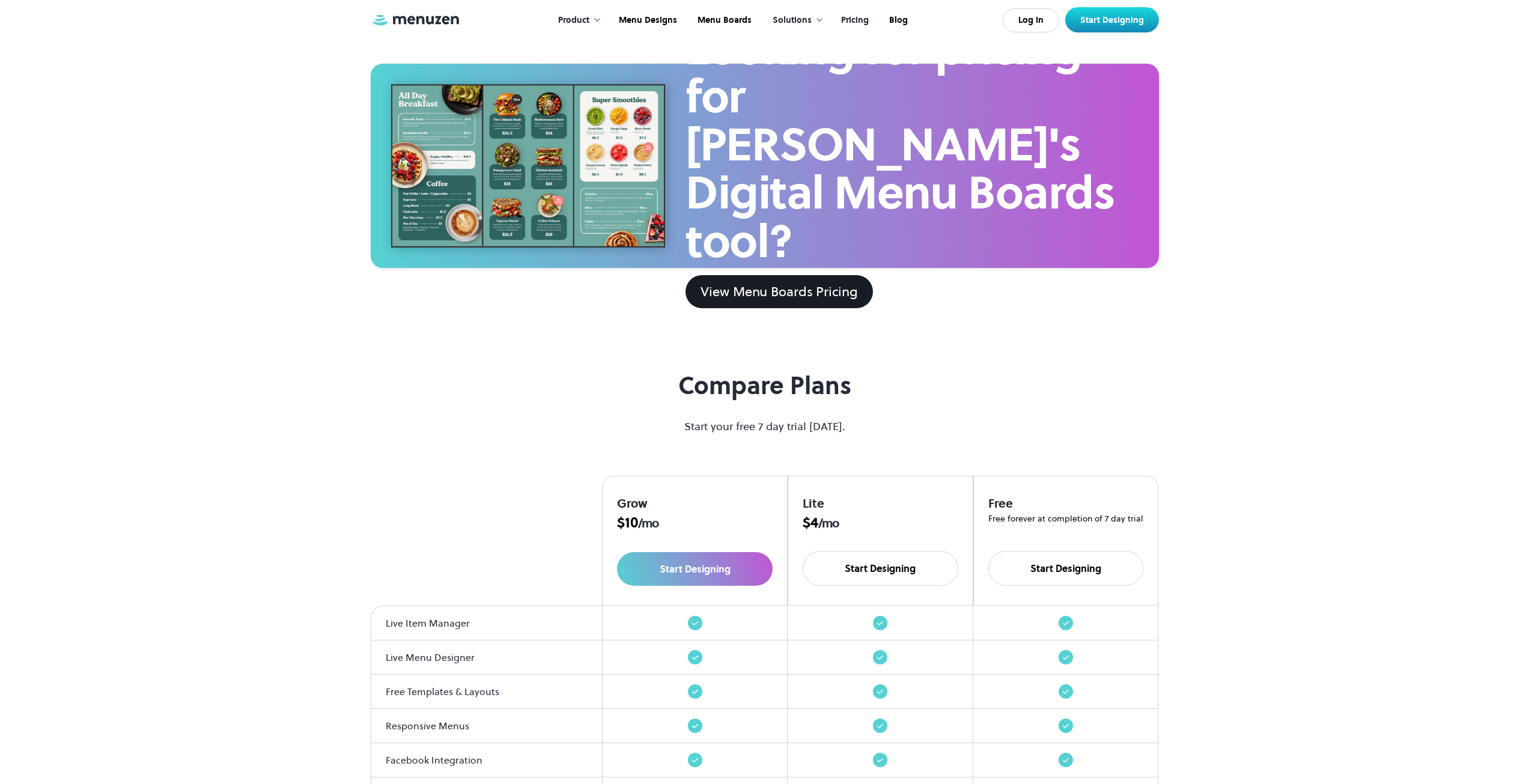
click at [785, 24] on div "Solutions" at bounding box center [792, 20] width 39 height 13
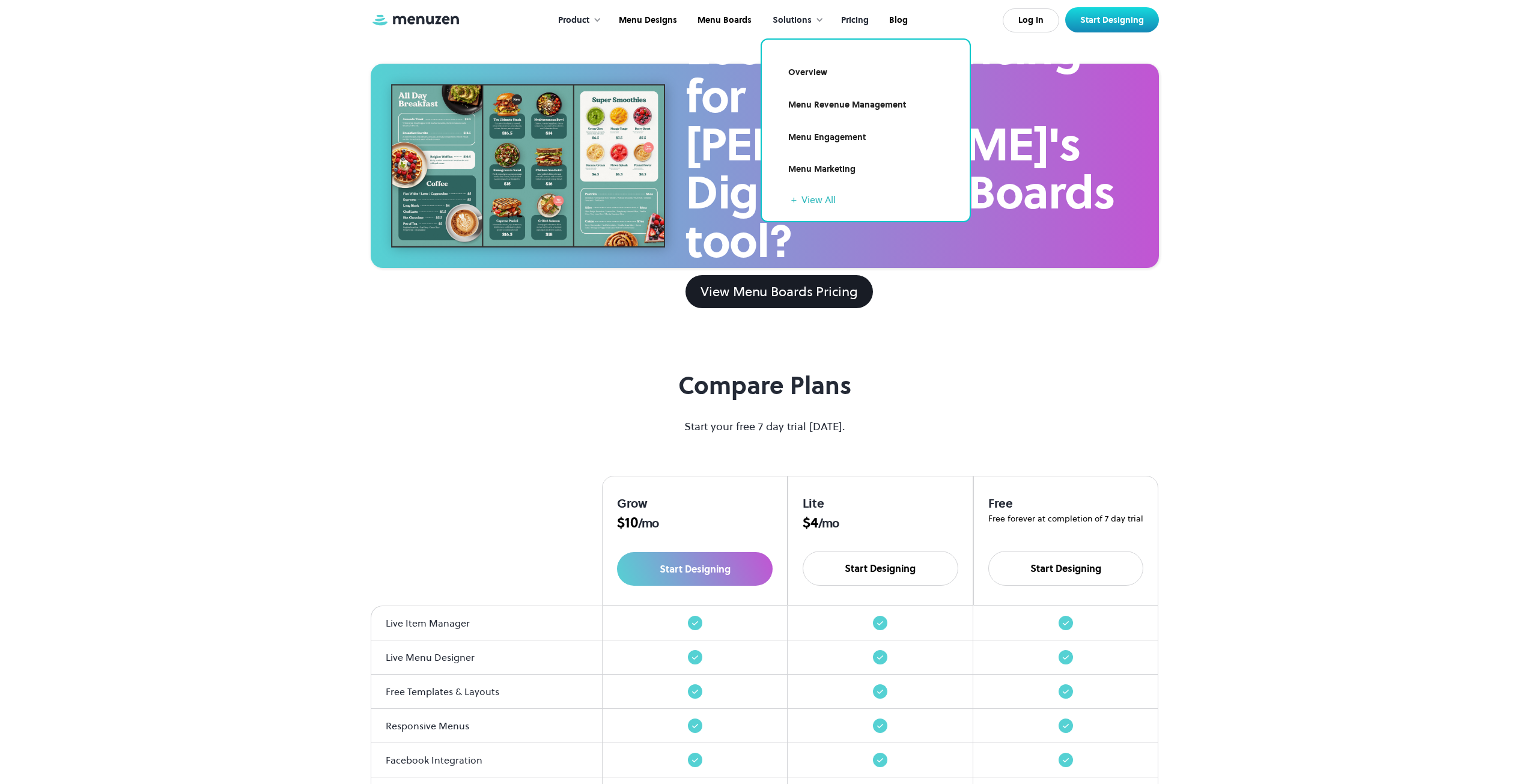
click at [274, 143] on section "Looking for pricing for Menuzen's Digital Menu Boards tool? View Menu Boards Pr…" at bounding box center [764, 166] width 1529 height 276
